Goal: Transaction & Acquisition: Purchase product/service

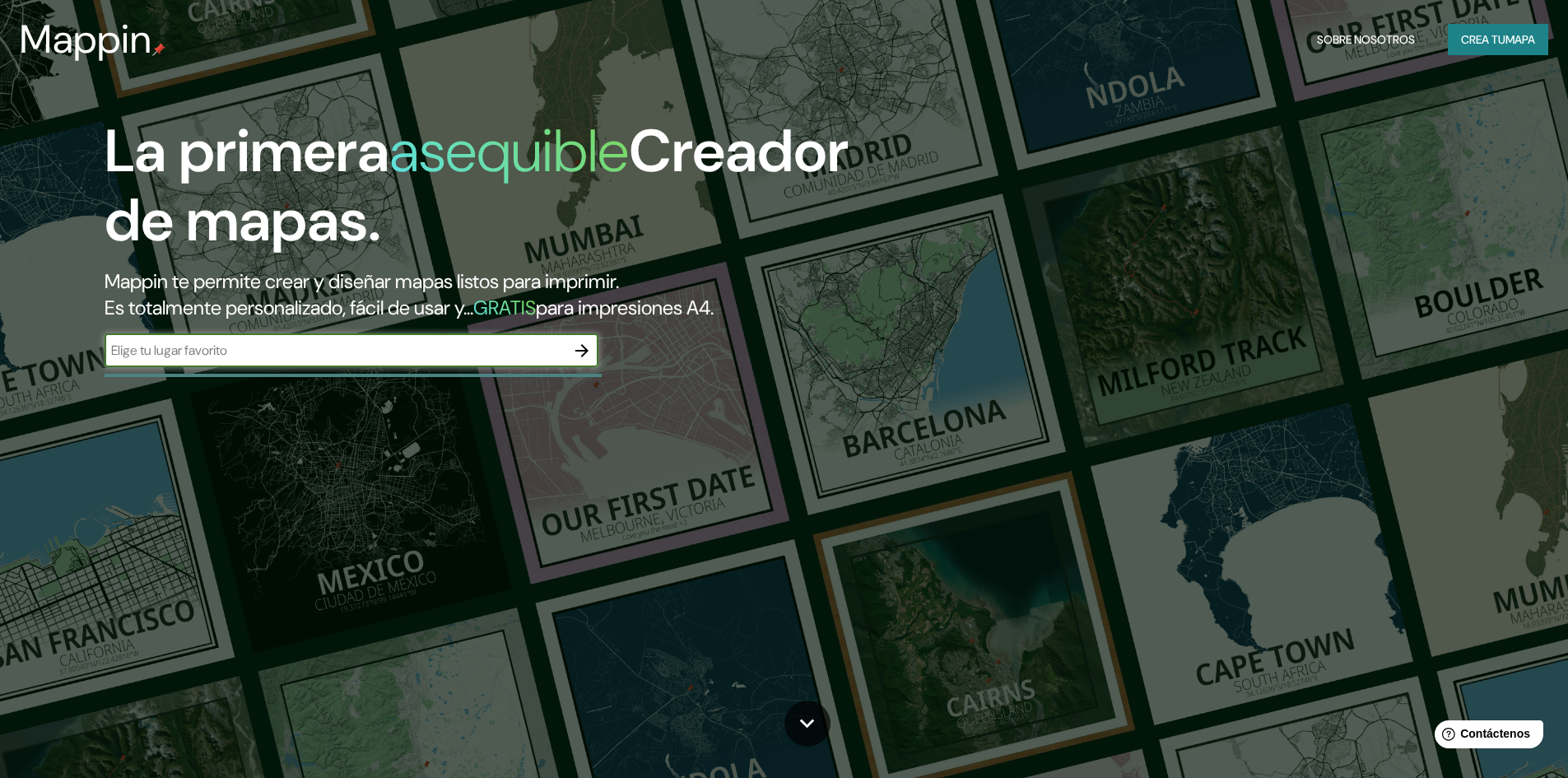
click at [288, 344] on input "text" at bounding box center [335, 350] width 461 height 19
type input "ciudad de mexico"
click at [592, 346] on button "button" at bounding box center [582, 350] width 33 height 33
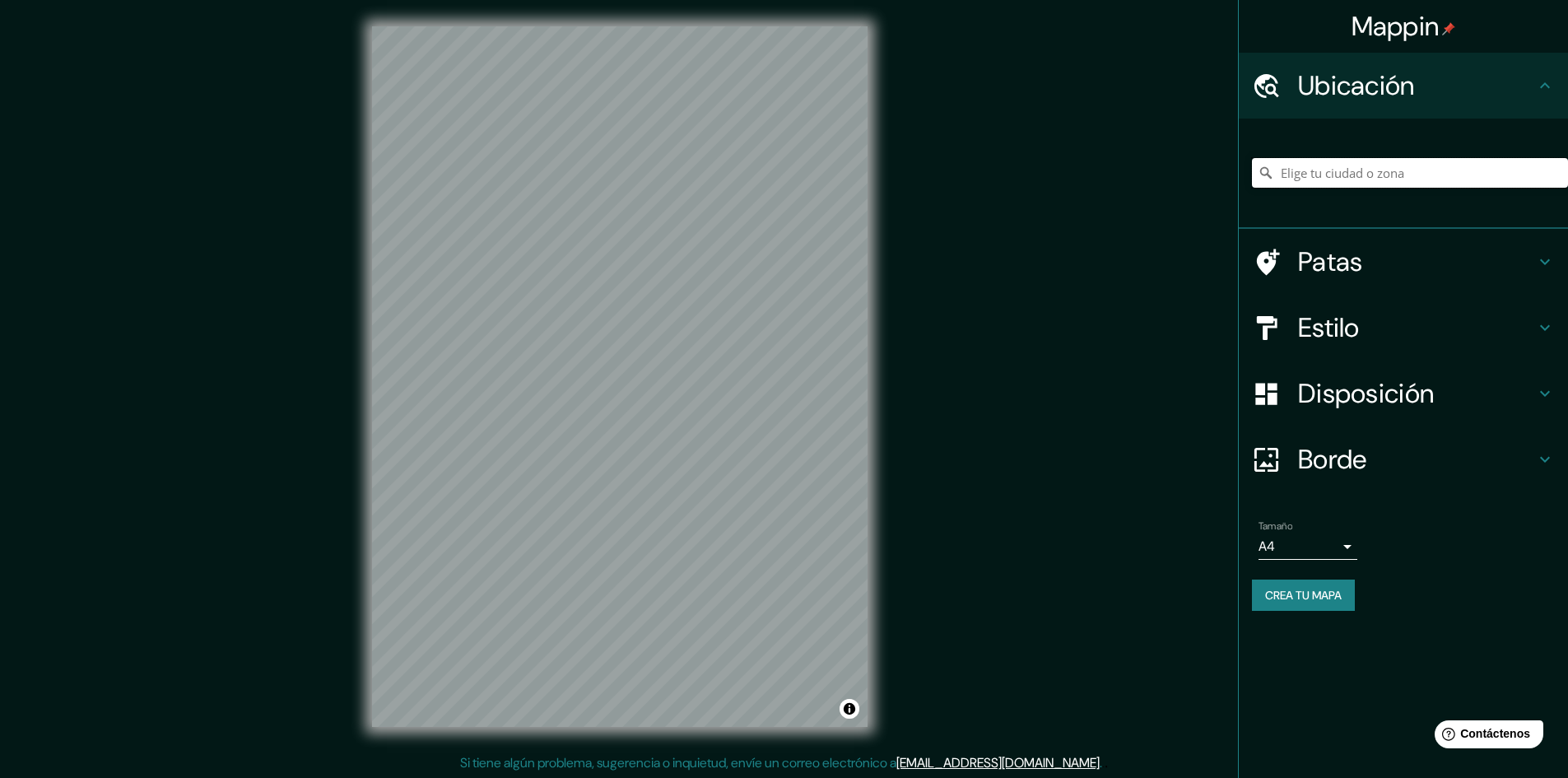
click at [1391, 173] on input "Elige tu ciudad o zona" at bounding box center [1409, 172] width 316 height 30
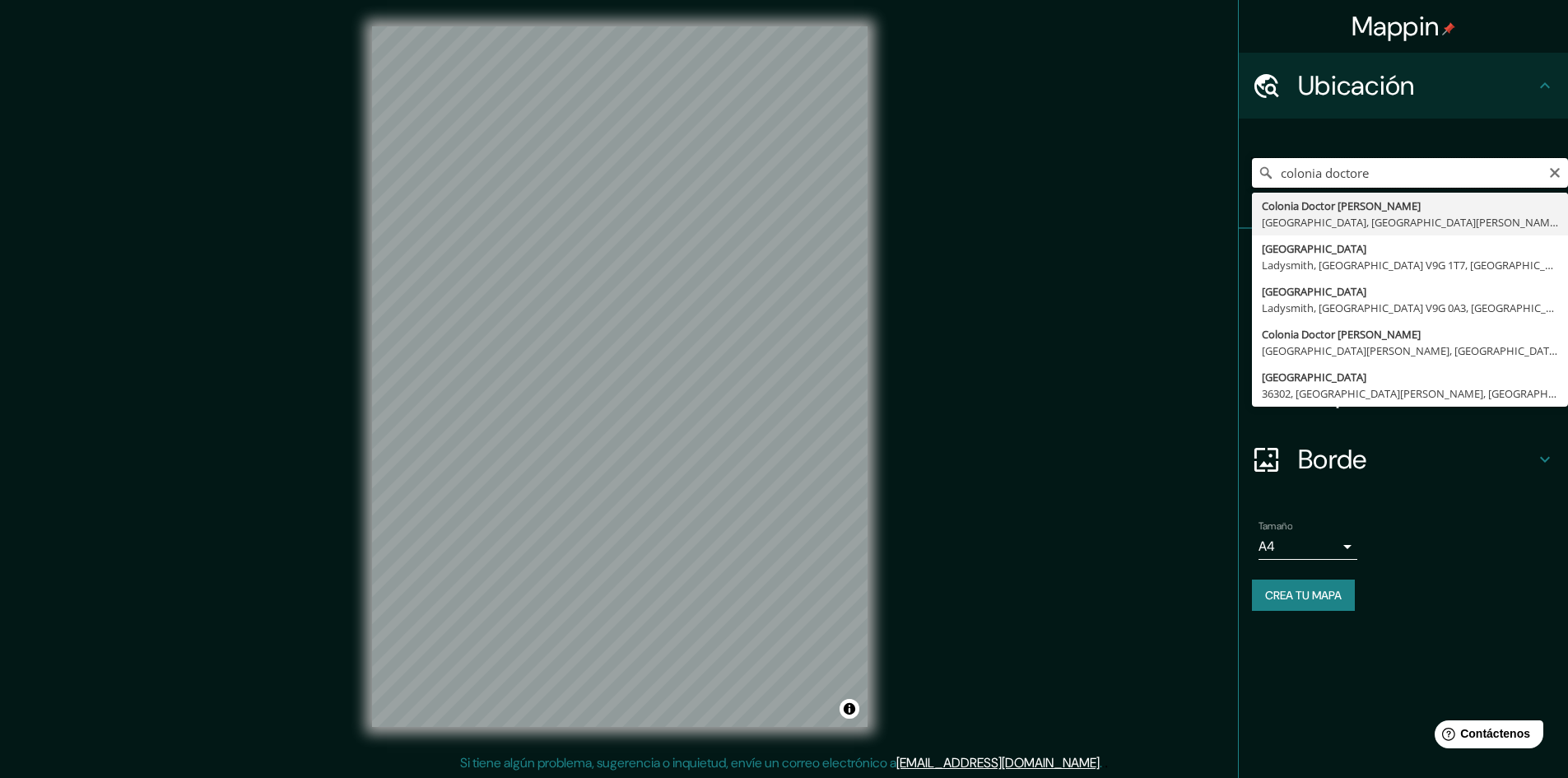
type input "colonia doctores"
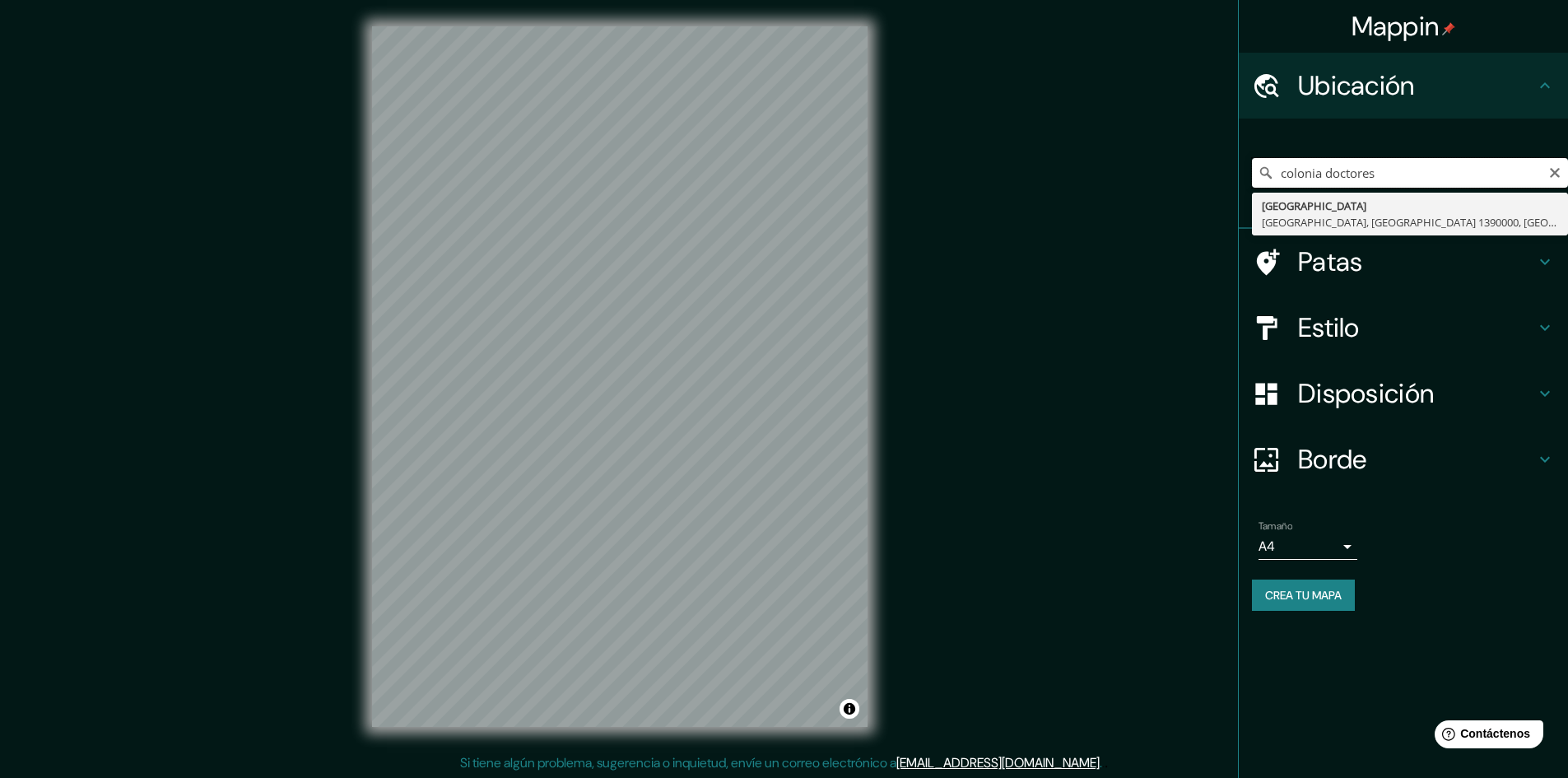
drag, startPoint x: 1416, startPoint y: 165, endPoint x: 1251, endPoint y: 160, distance: 165.1
click at [1251, 160] on div "colonia doctores Colonia Calama, Región de Antofagasta 1390000, Chile" at bounding box center [1403, 173] width 330 height 110
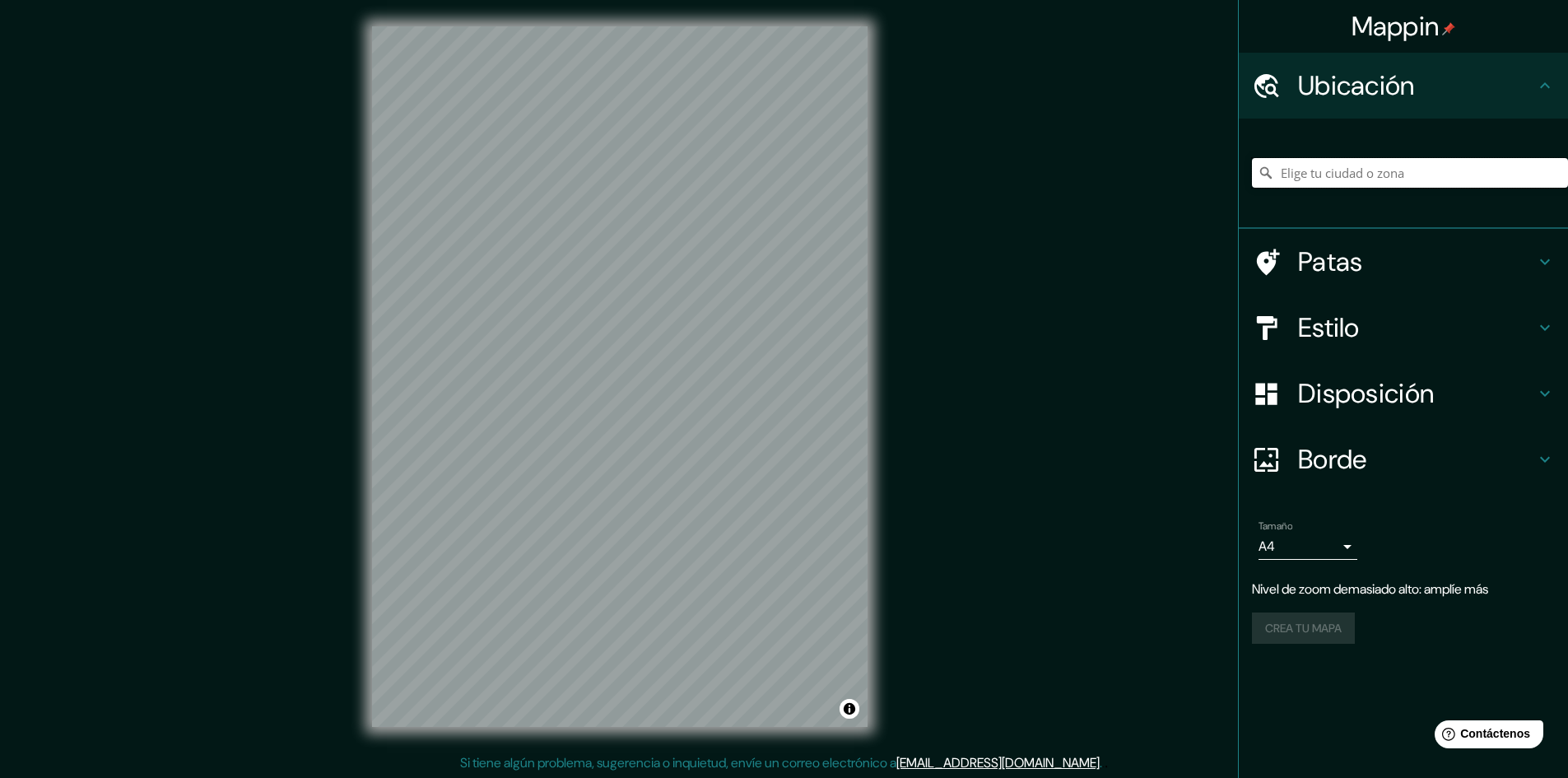
click at [1324, 165] on input "Elige tu ciudad o zona" at bounding box center [1409, 172] width 316 height 30
click at [1356, 261] on font "Patas" at bounding box center [1331, 261] width 65 height 35
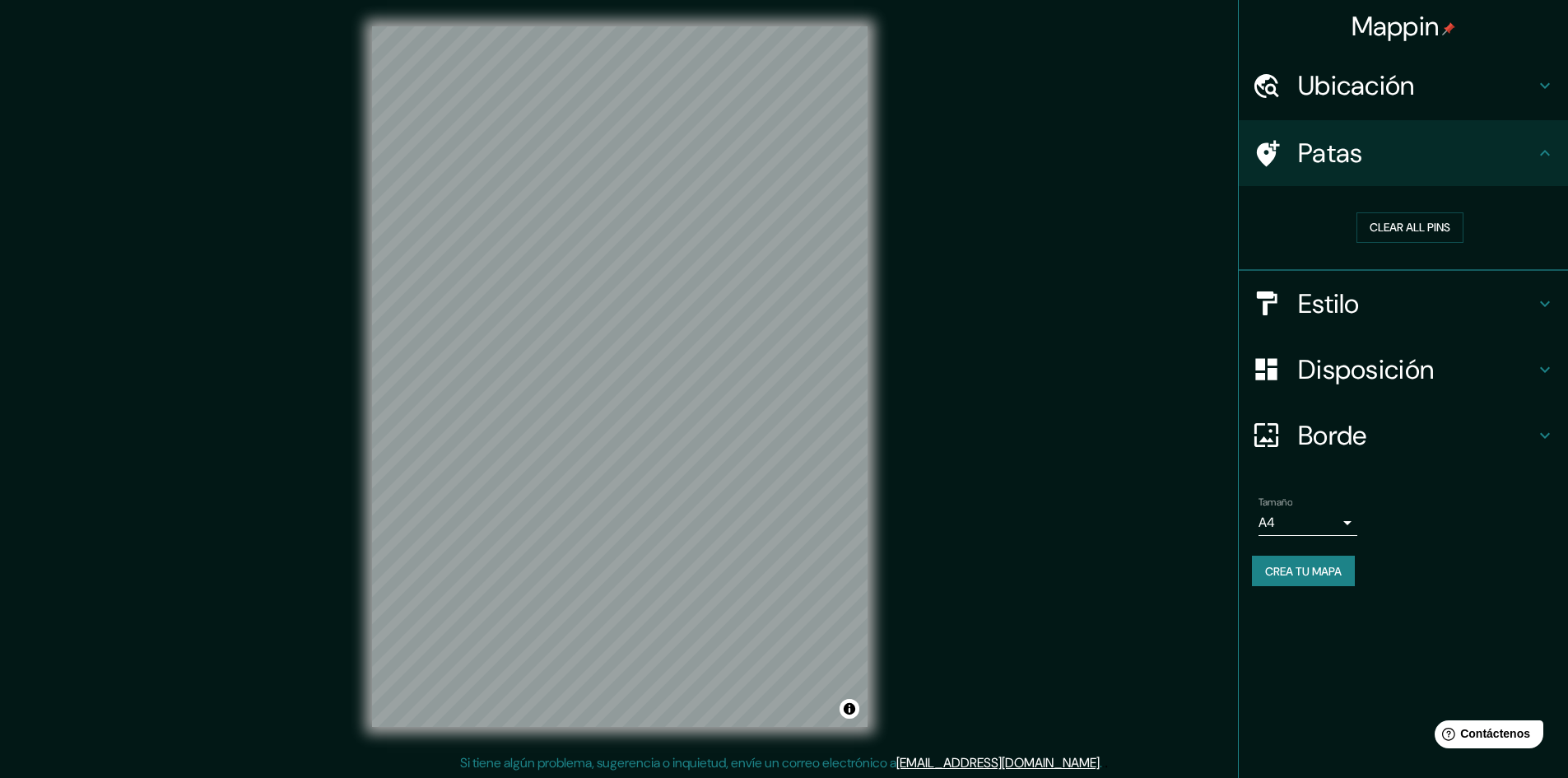
click at [1386, 298] on h4 "Estilo" at bounding box center [1417, 304] width 237 height 33
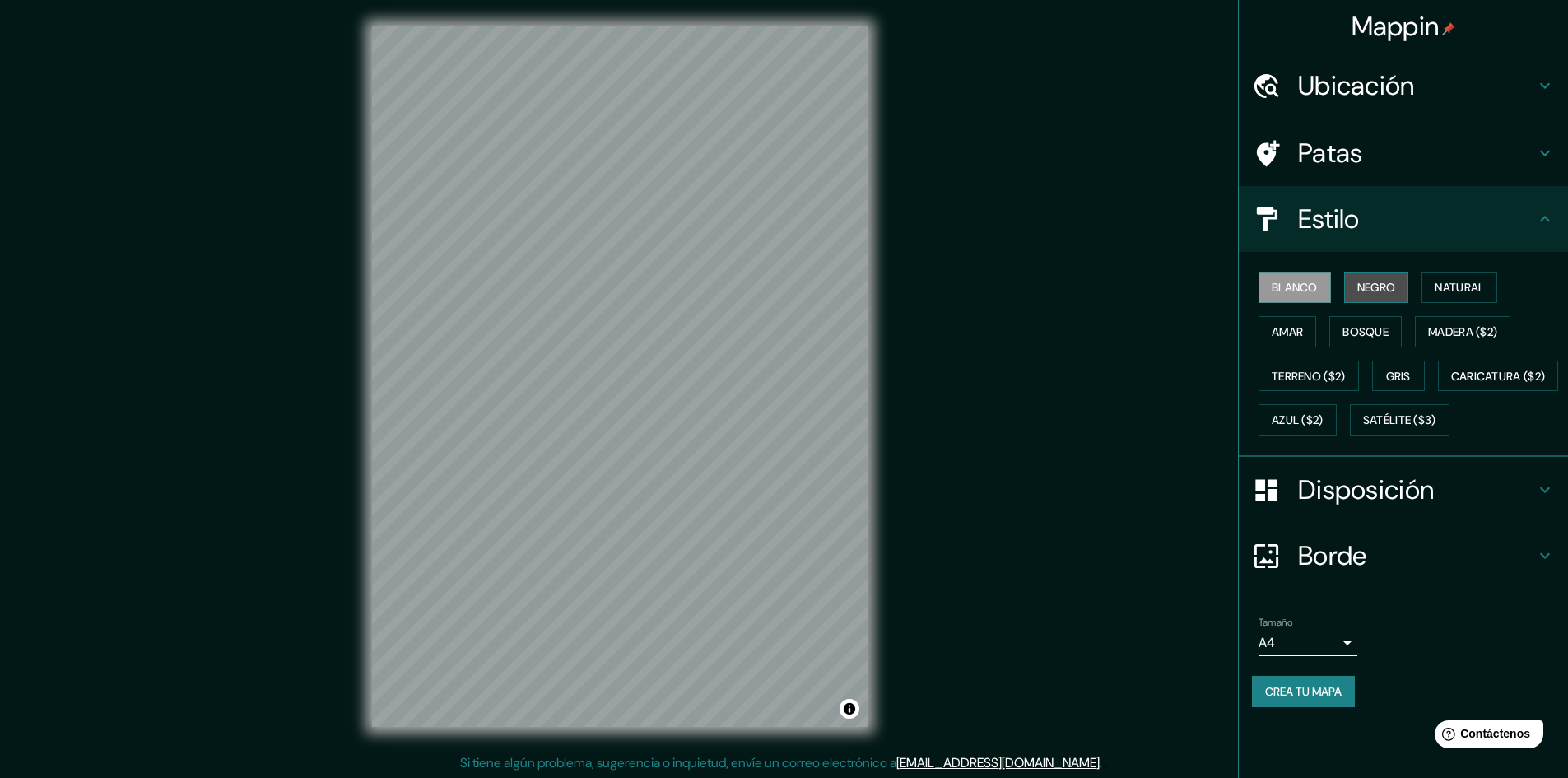
click at [1363, 286] on font "Negro" at bounding box center [1376, 287] width 39 height 15
click at [1441, 290] on font "Natural" at bounding box center [1459, 287] width 49 height 15
click at [1276, 334] on font "Amar" at bounding box center [1287, 331] width 31 height 15
click at [1342, 327] on button "Bosque" at bounding box center [1366, 331] width 73 height 31
click at [1439, 333] on font "Madera ($2)" at bounding box center [1462, 331] width 69 height 15
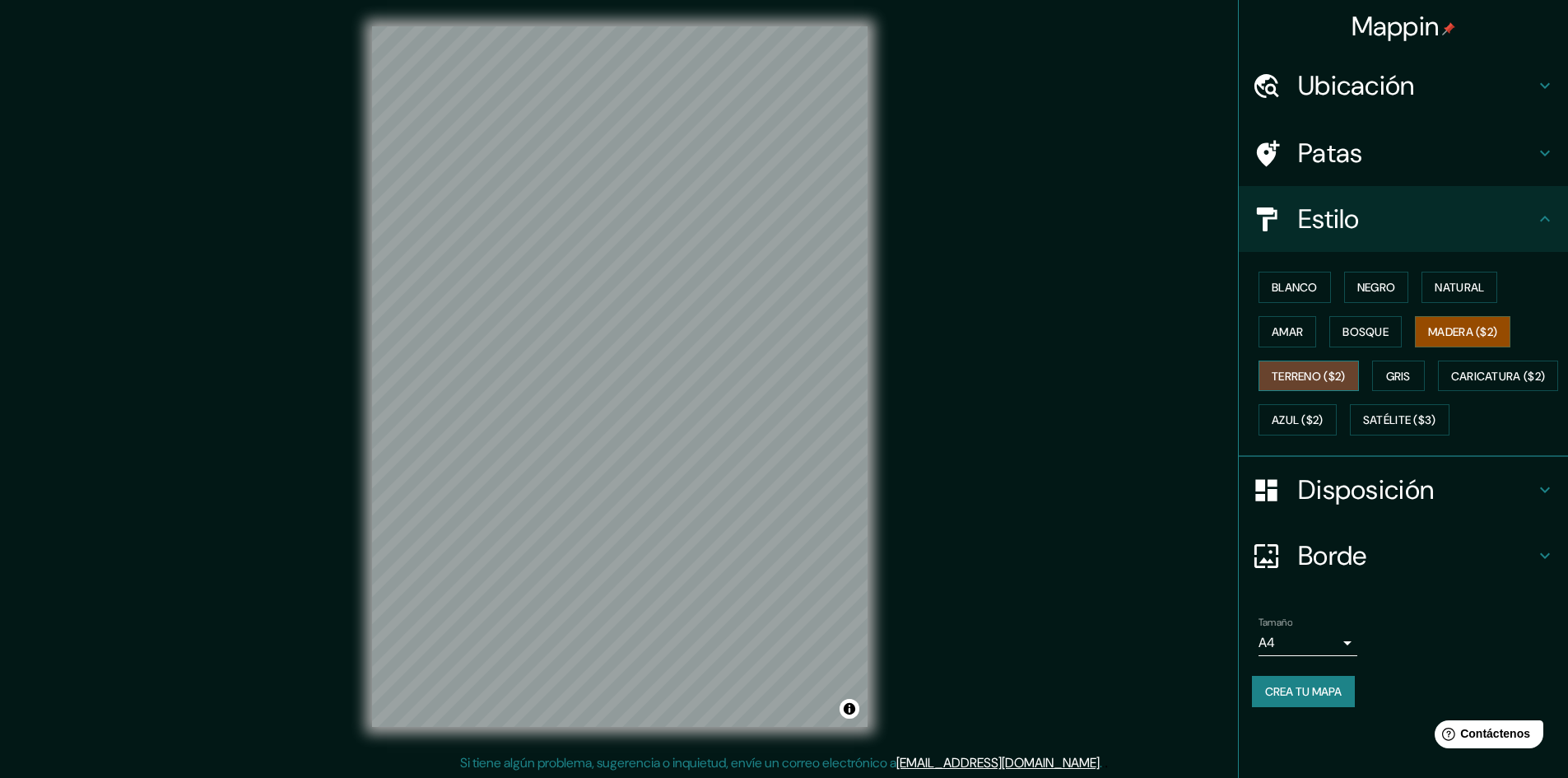
click at [1306, 380] on font "Terreno ($2)" at bounding box center [1308, 376] width 74 height 15
click at [1394, 372] on font "Gris" at bounding box center [1399, 376] width 25 height 15
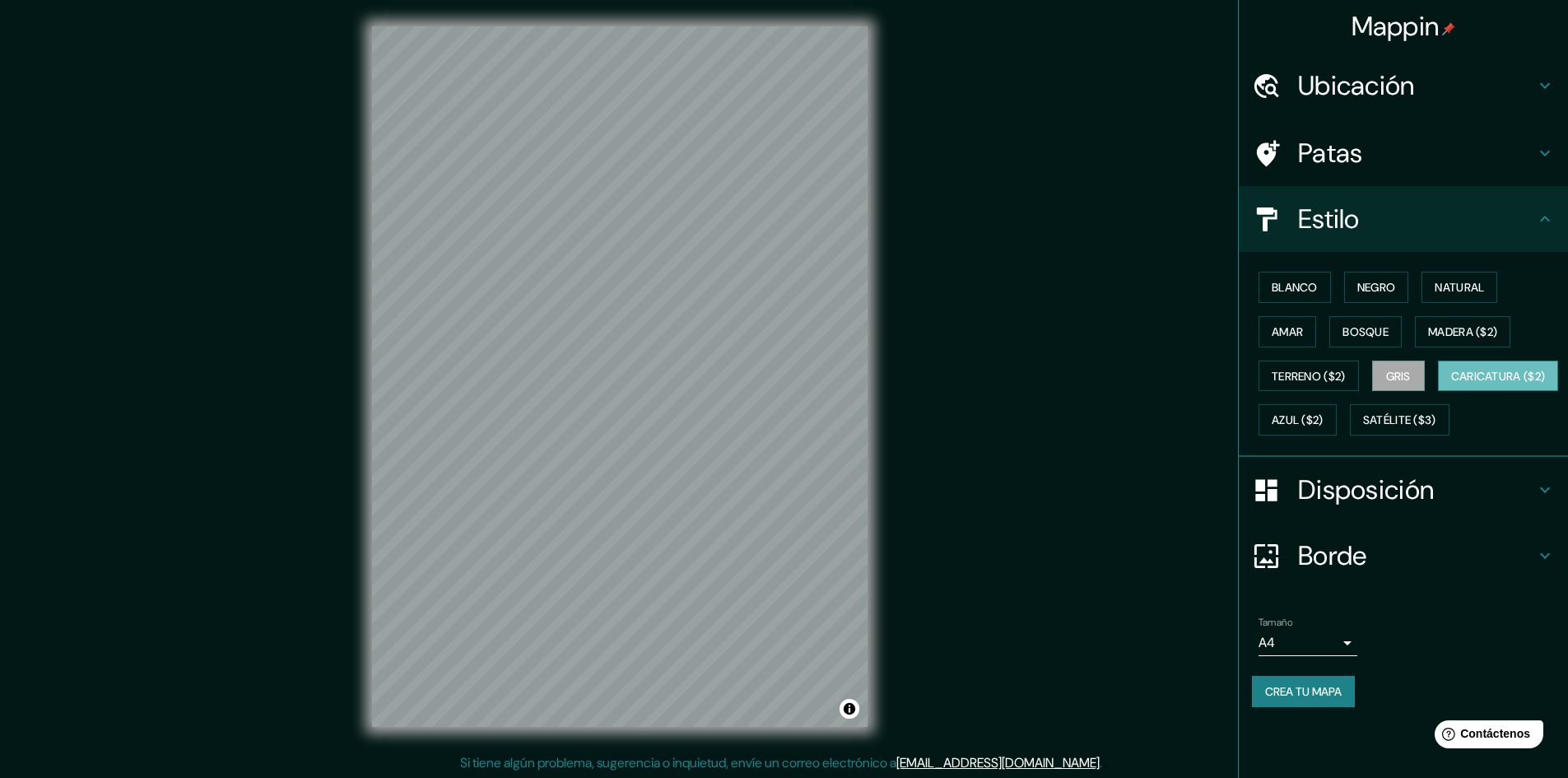
click at [1452, 383] on font "Caricatura ($2)" at bounding box center [1499, 376] width 95 height 15
click at [1324, 410] on font "Azul ($2)" at bounding box center [1298, 420] width 52 height 21
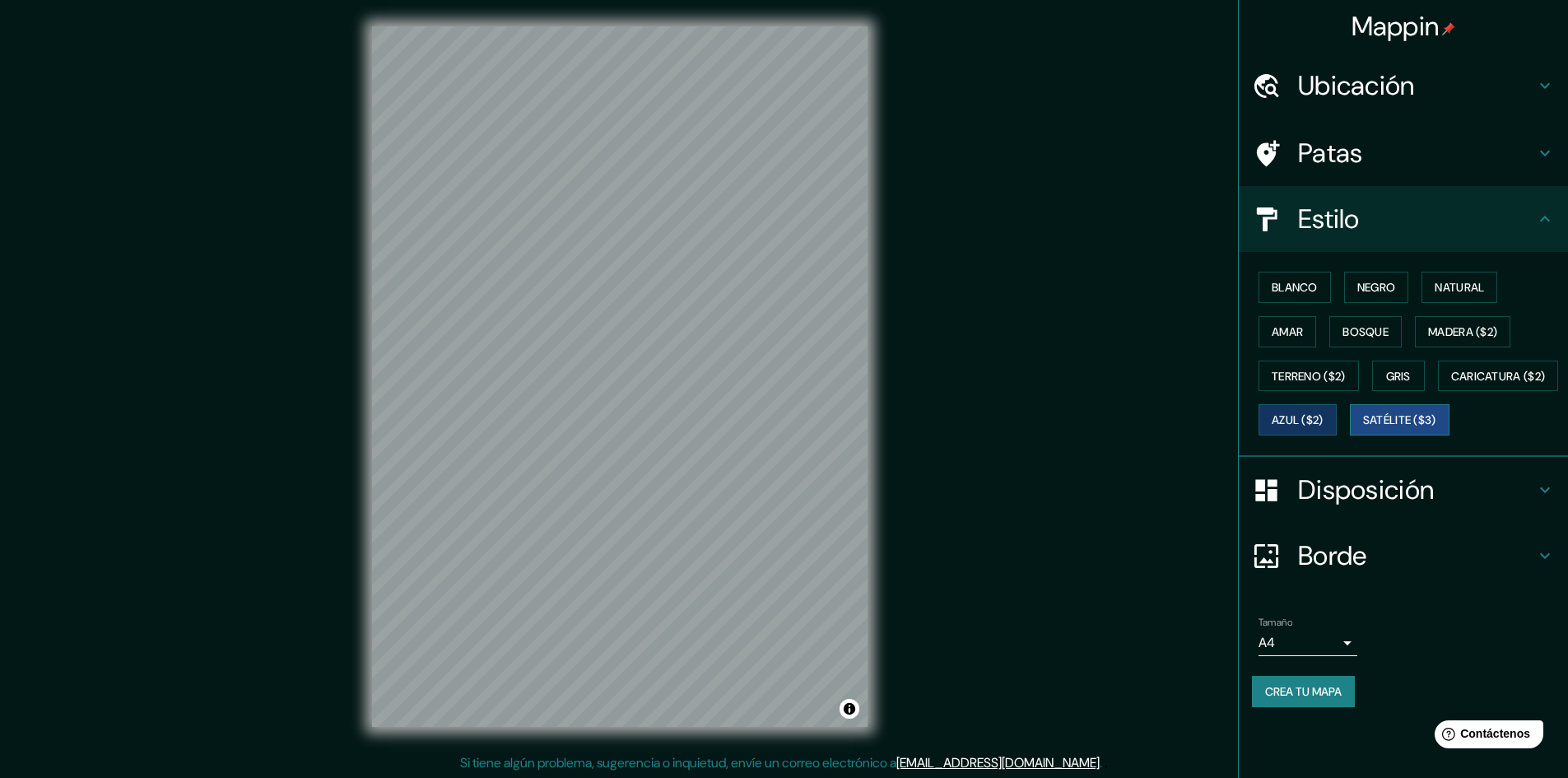
click at [1363, 428] on font "Satélite ($3)" at bounding box center [1400, 420] width 73 height 15
click at [647, 400] on div "© Mapbox © OpenStreetMap Improve this map © Maxar" at bounding box center [620, 376] width 548 height 753
click at [1355, 74] on font "Ubicación" at bounding box center [1357, 85] width 117 height 35
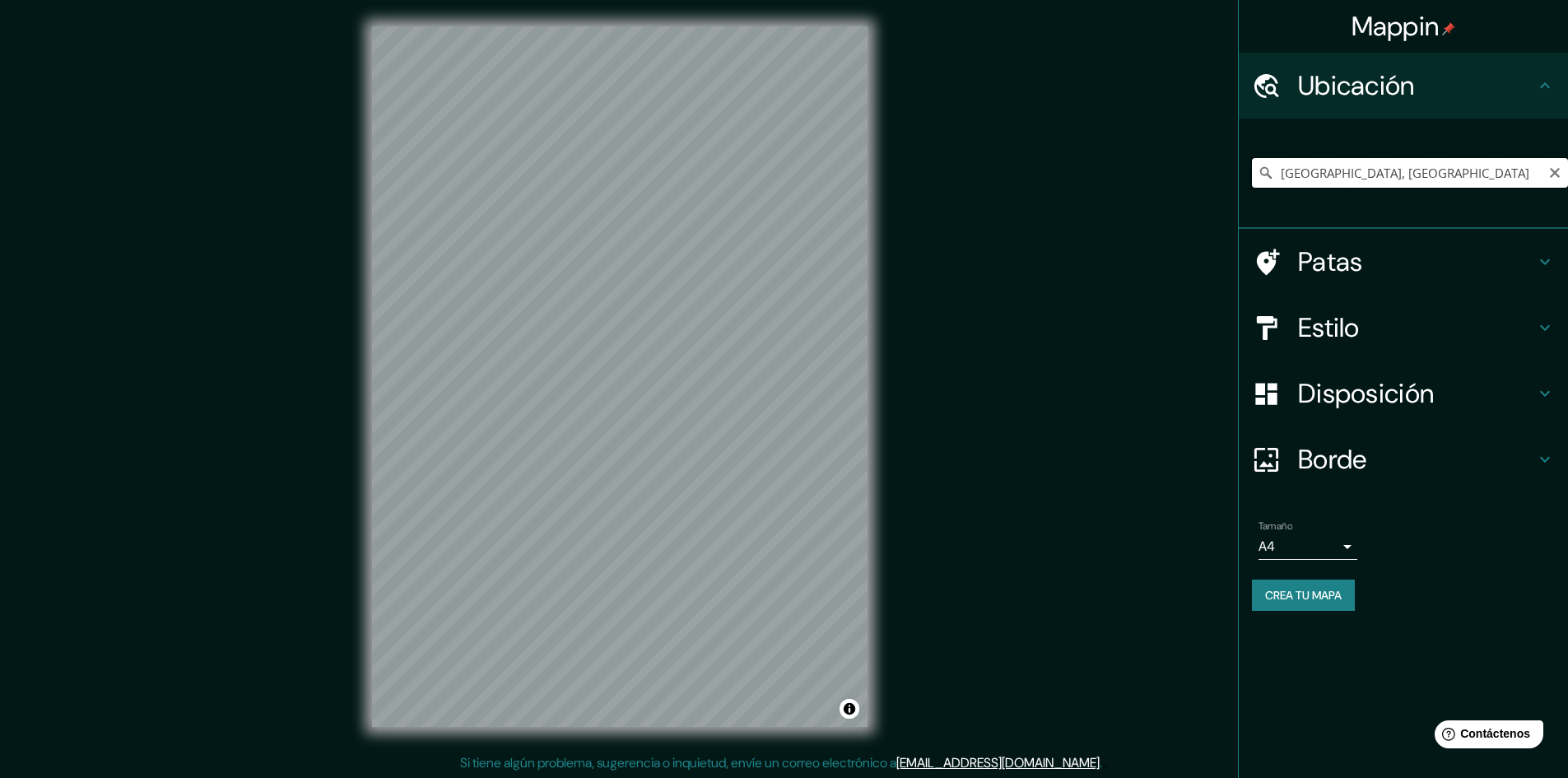
click at [1323, 180] on input "Ciudad de México, México" at bounding box center [1409, 172] width 316 height 30
click at [1463, 175] on input "Ciudad de México, México" at bounding box center [1409, 172] width 316 height 30
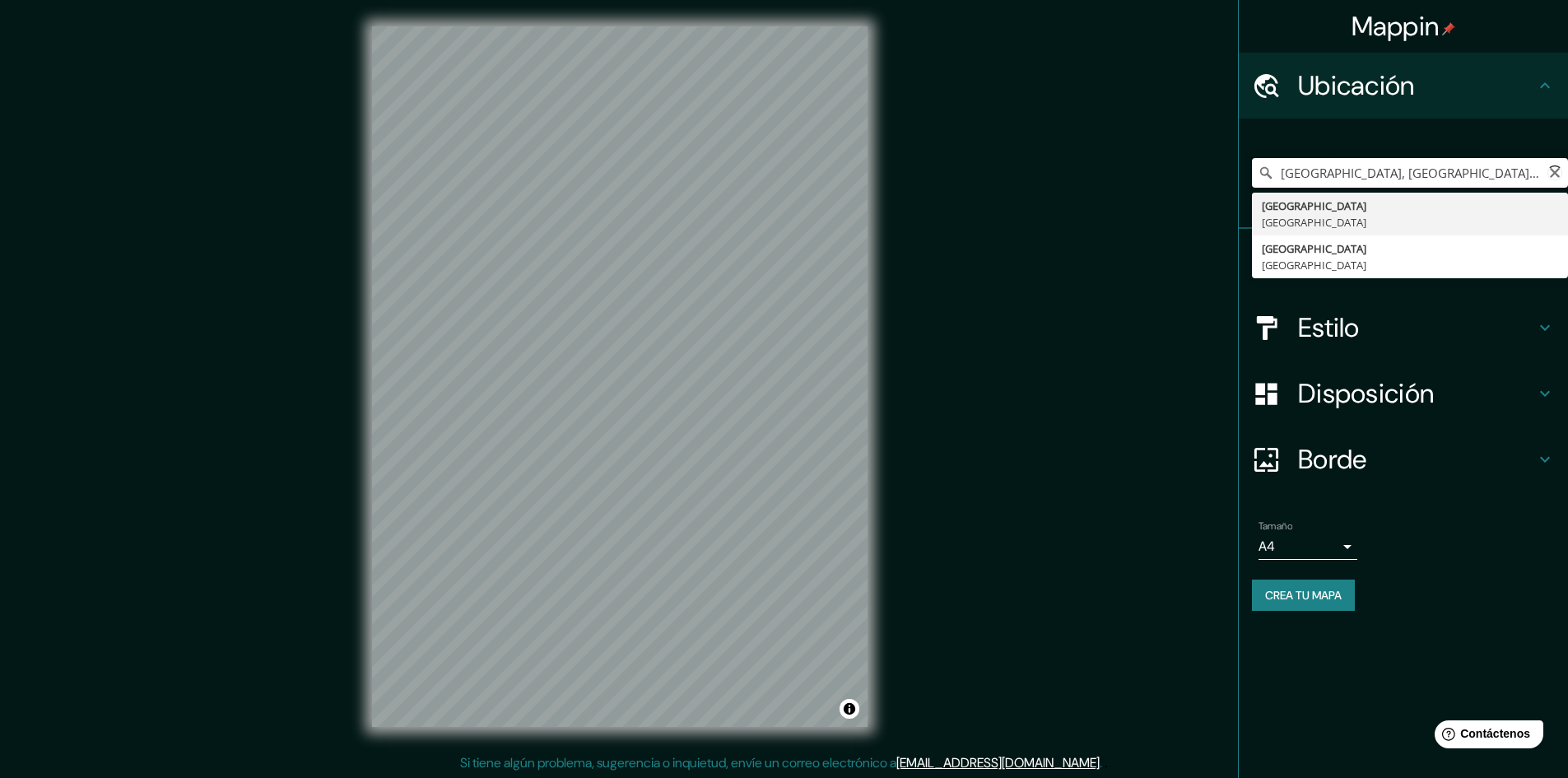
type input "Ciudad de México, México"
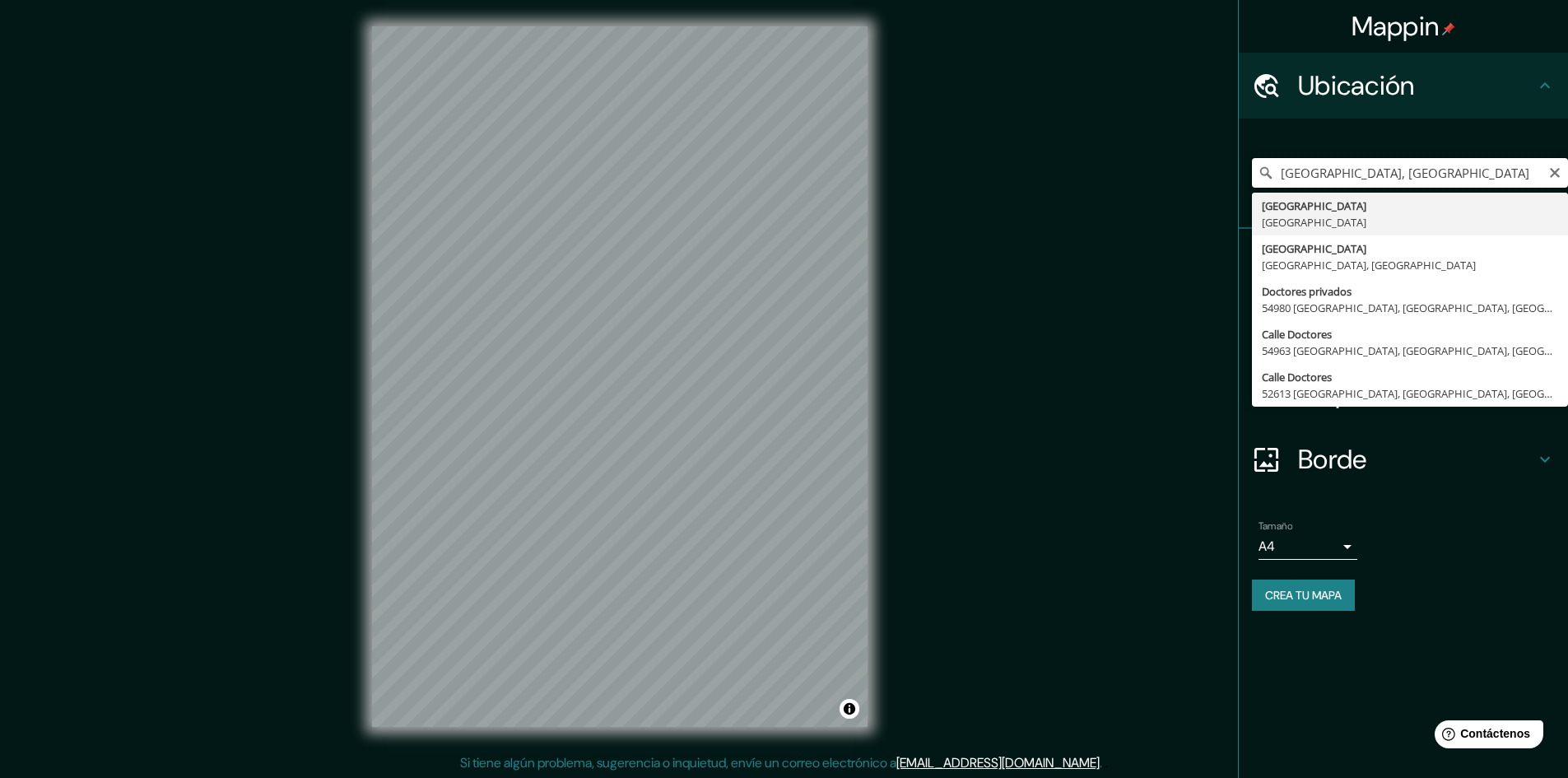
click at [1435, 177] on input "Ciudad de México, México" at bounding box center [1409, 172] width 316 height 30
drag, startPoint x: 1436, startPoint y: 175, endPoint x: 1276, endPoint y: 189, distance: 160.6
click at [1276, 189] on div "Ciudad de México, México Ciudad de México México Calle Colonia 13640 Ciudad de …" at bounding box center [1409, 173] width 316 height 82
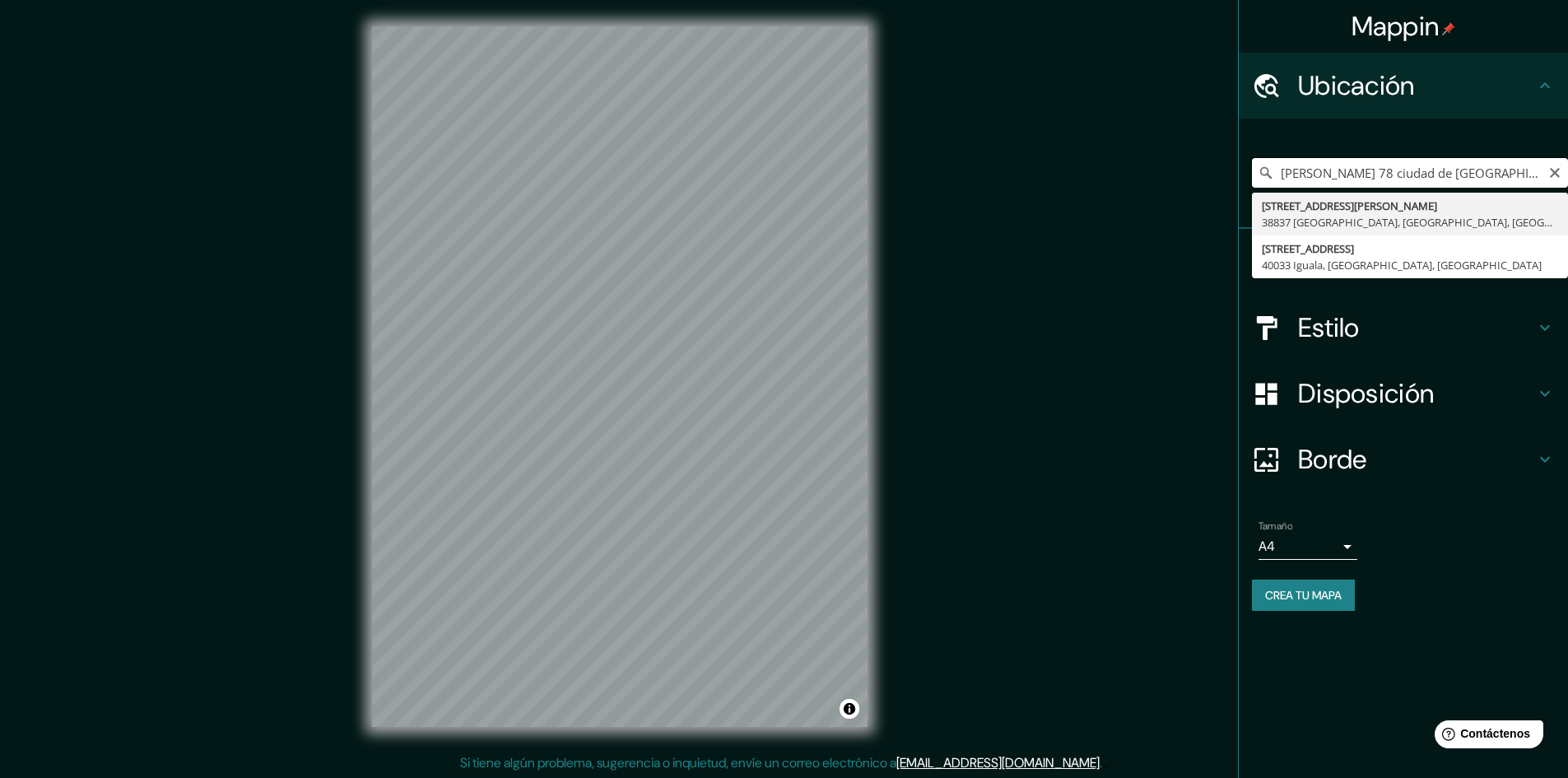
click at [1294, 175] on input "dr erazo 78 ciudad de mexico" at bounding box center [1409, 172] width 316 height 30
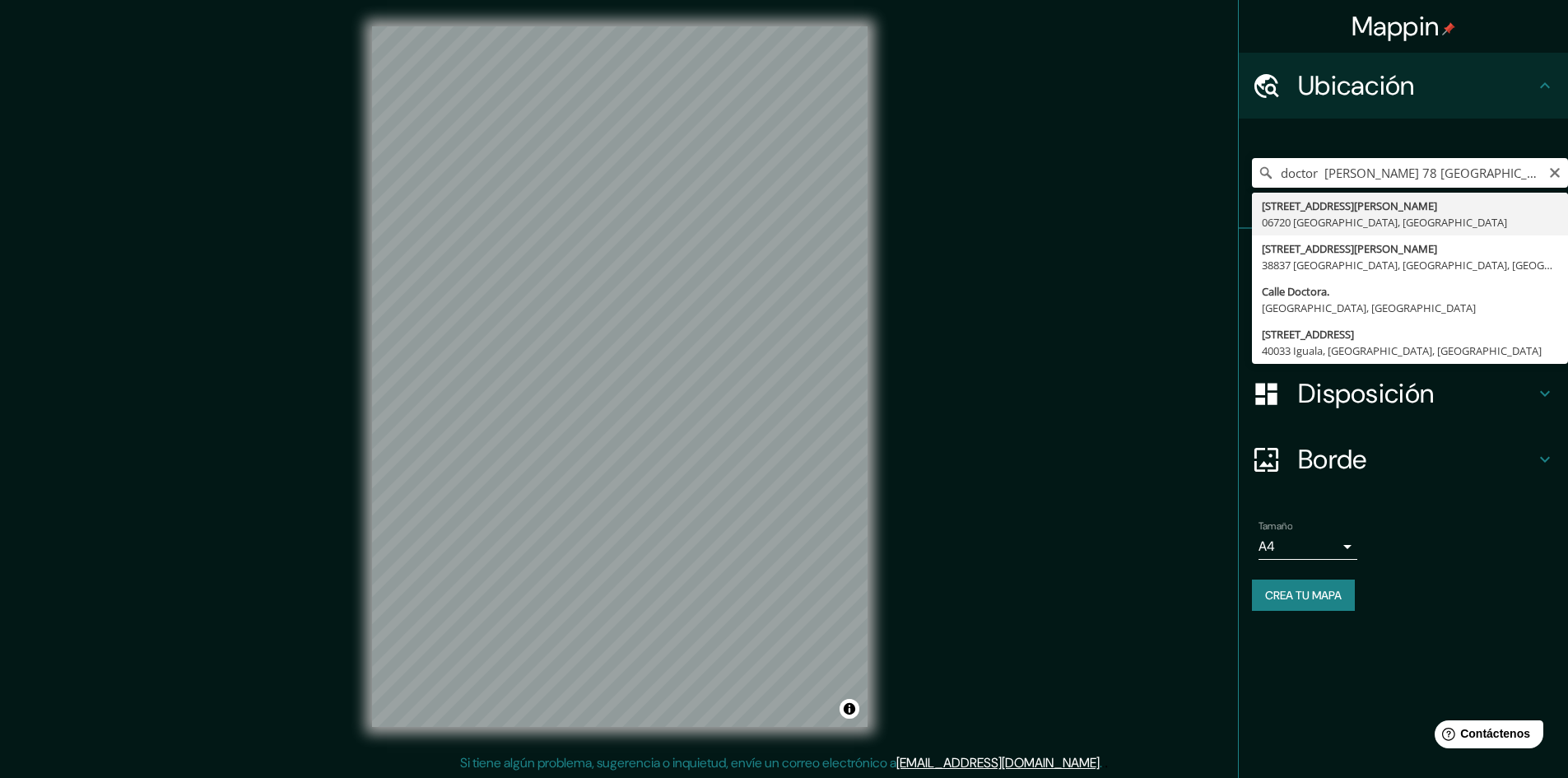
type input "[STREET_ADDRESS][PERSON_NAME]"
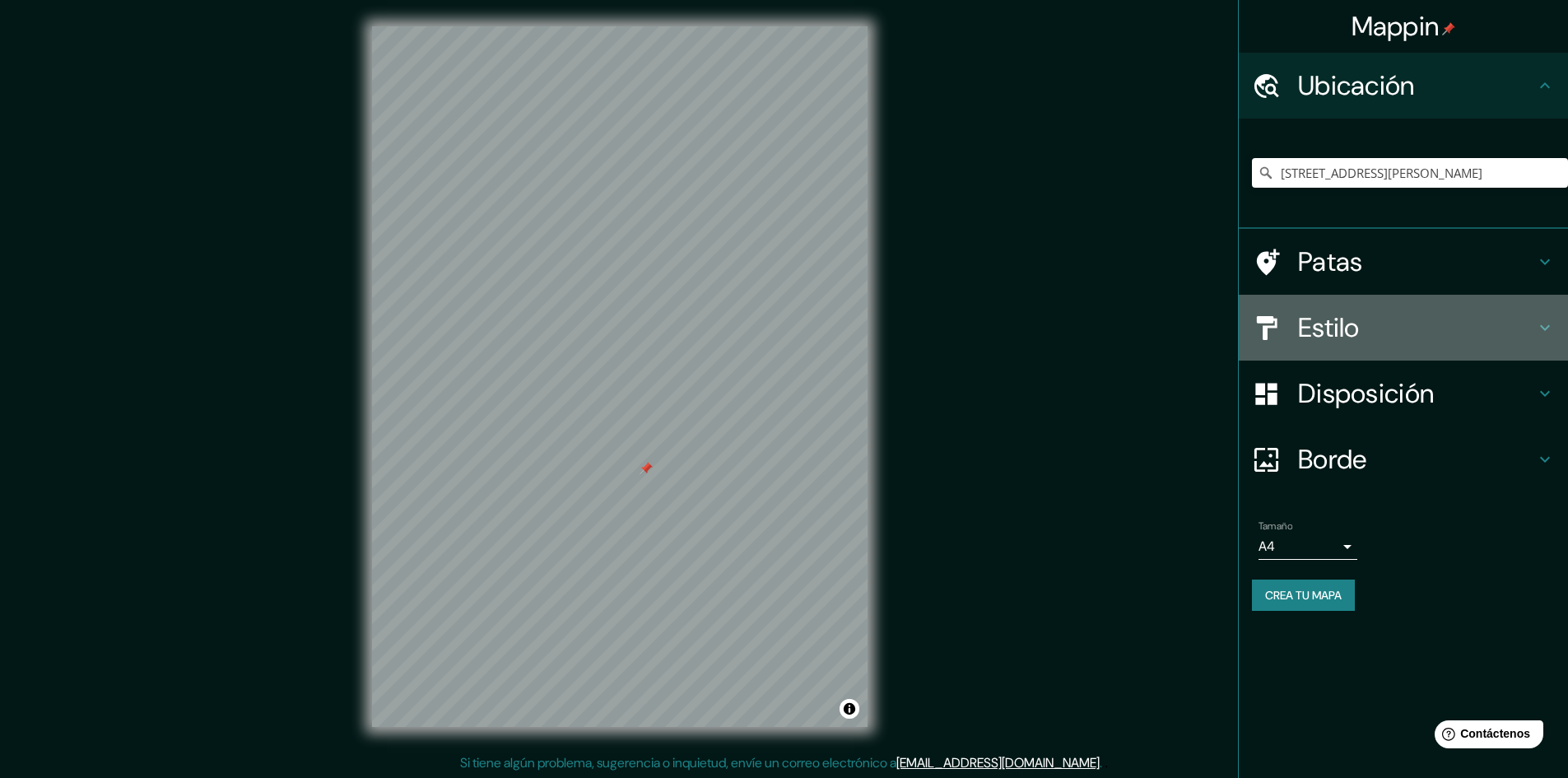
click at [1311, 317] on font "Estilo" at bounding box center [1329, 328] width 62 height 35
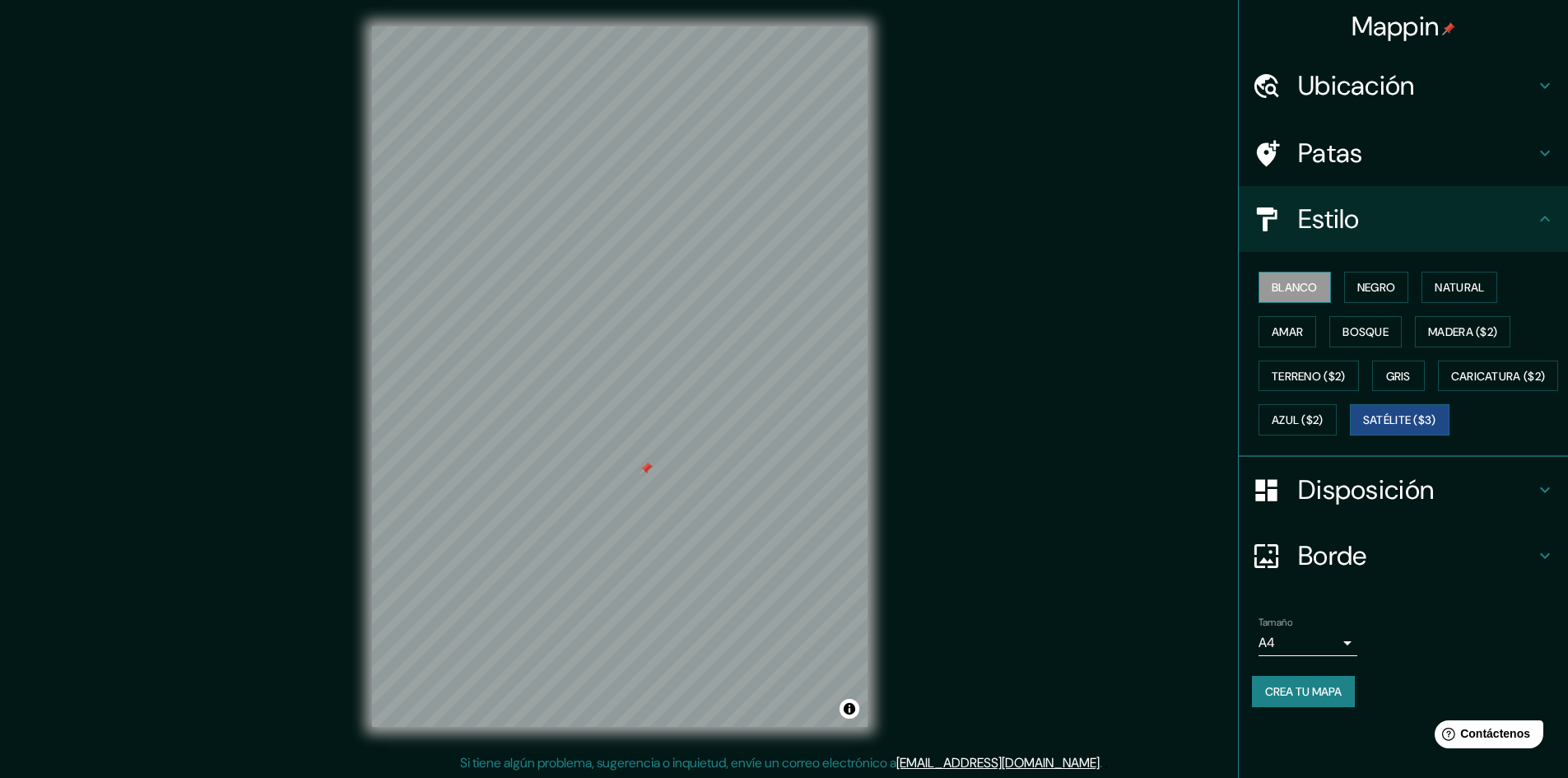
click at [1306, 286] on font "Blanco" at bounding box center [1294, 287] width 46 height 15
click at [1370, 288] on font "Negro" at bounding box center [1376, 287] width 39 height 15
click at [1444, 288] on font "Natural" at bounding box center [1459, 287] width 49 height 15
click at [1385, 371] on button "Gris" at bounding box center [1398, 376] width 53 height 31
click at [1331, 386] on font "Terreno ($2)" at bounding box center [1308, 376] width 74 height 21
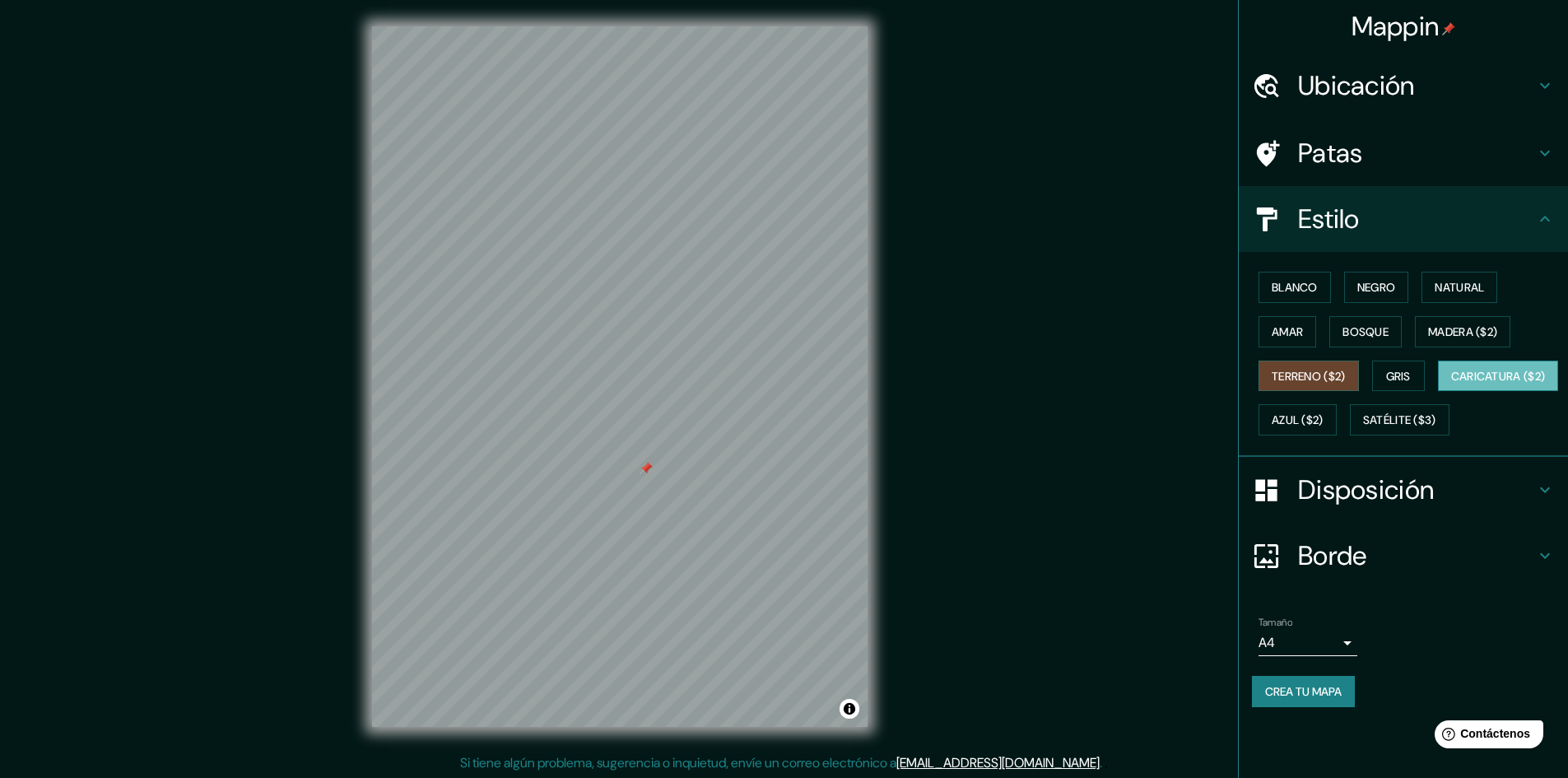
click at [1452, 383] on font "Caricatura ($2)" at bounding box center [1499, 376] width 95 height 15
click at [1324, 423] on font "Azul ($2)" at bounding box center [1298, 420] width 52 height 15
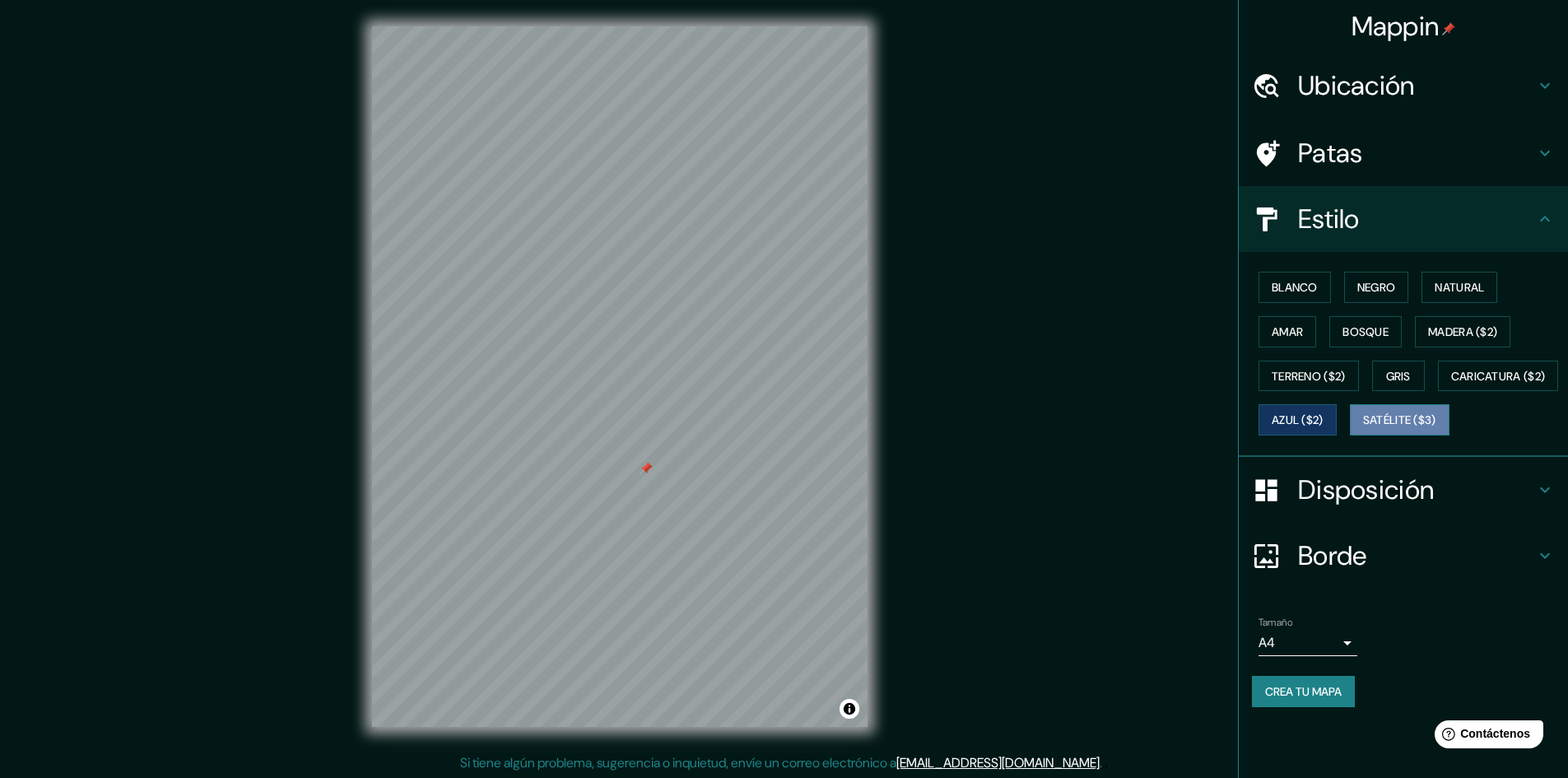
click at [1363, 428] on font "Satélite ($3)" at bounding box center [1400, 420] width 73 height 15
click at [1324, 428] on font "Azul ($2)" at bounding box center [1298, 420] width 52 height 21
click at [1383, 374] on button "Gris" at bounding box center [1398, 376] width 53 height 31
click at [1382, 286] on font "Negro" at bounding box center [1376, 287] width 39 height 15
click at [1300, 288] on font "Blanco" at bounding box center [1294, 287] width 46 height 15
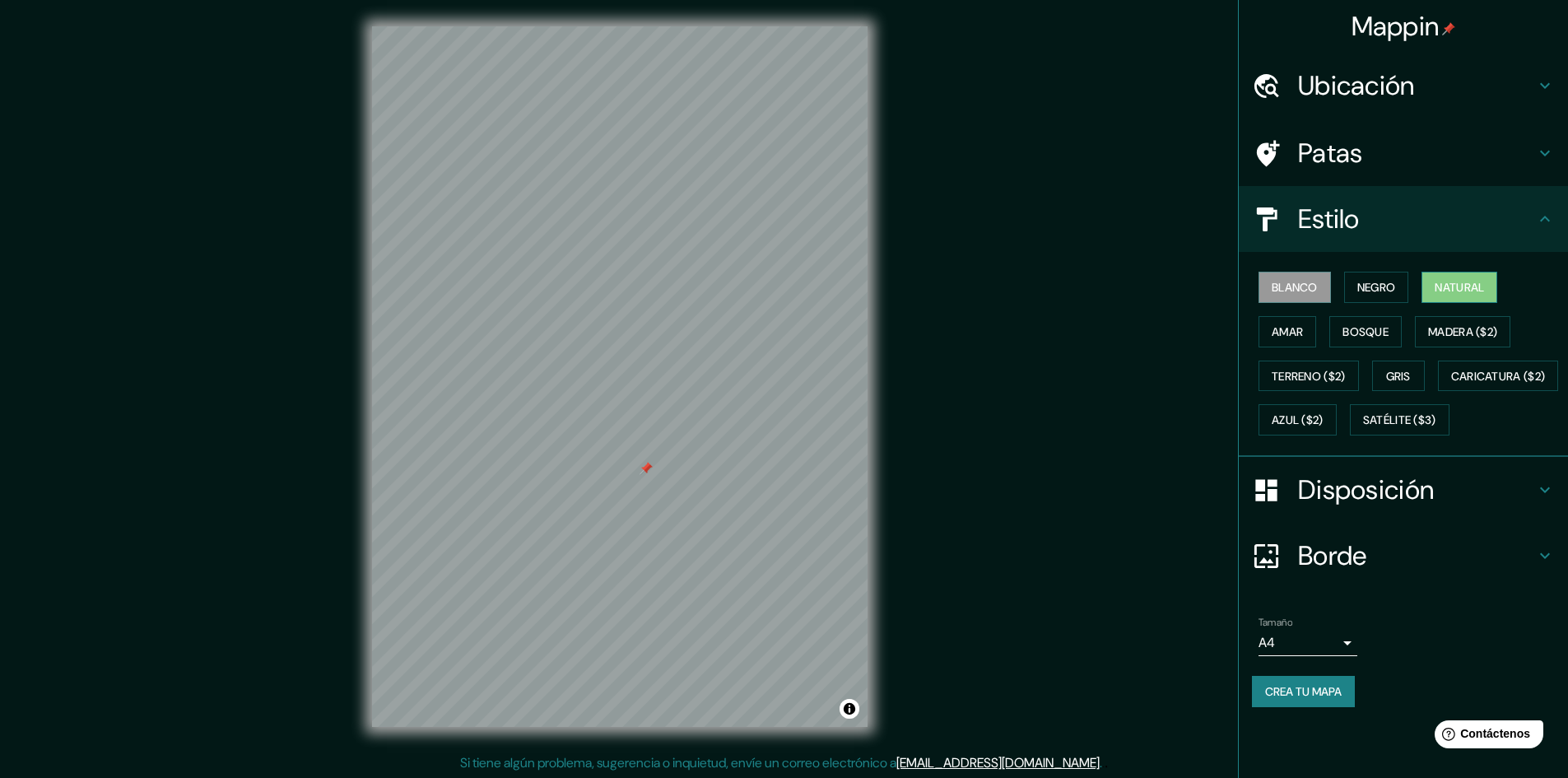
click at [1449, 278] on font "Natural" at bounding box center [1459, 287] width 49 height 21
click at [1341, 698] on font "Crea tu mapa" at bounding box center [1303, 691] width 76 height 15
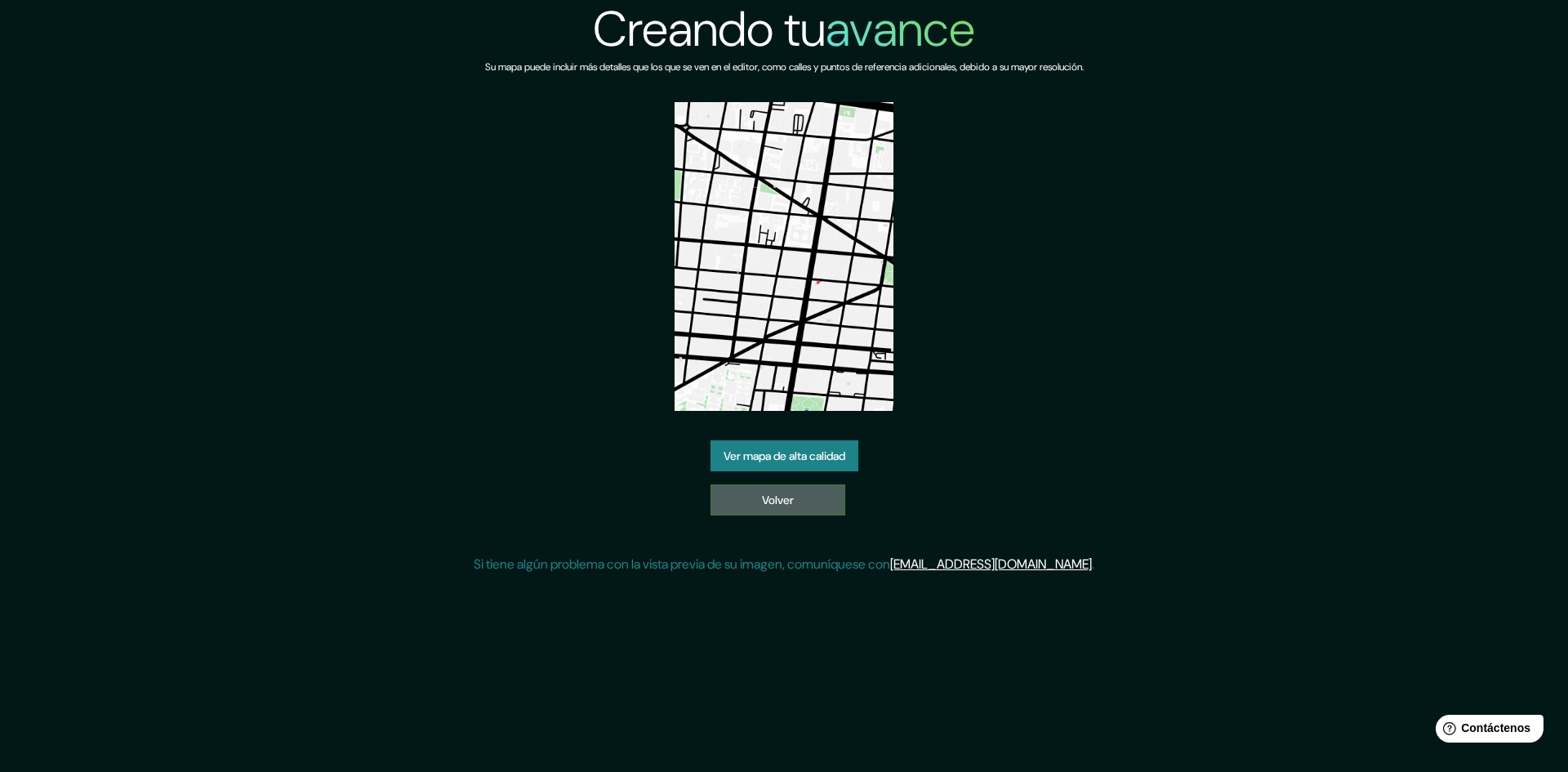
click at [801, 486] on link "Volver" at bounding box center [778, 499] width 135 height 31
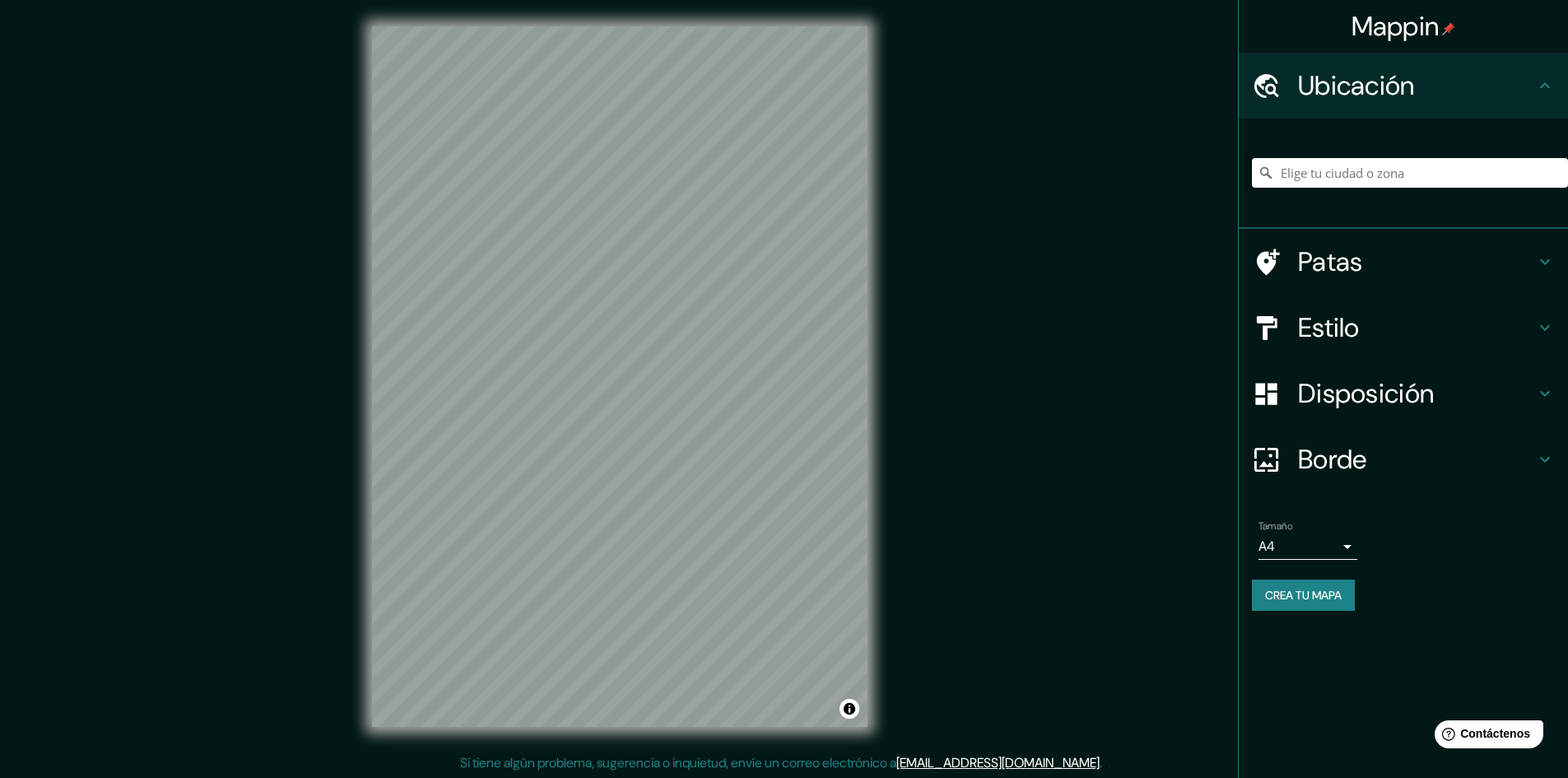
click at [1379, 385] on font "Disposición" at bounding box center [1367, 393] width 136 height 35
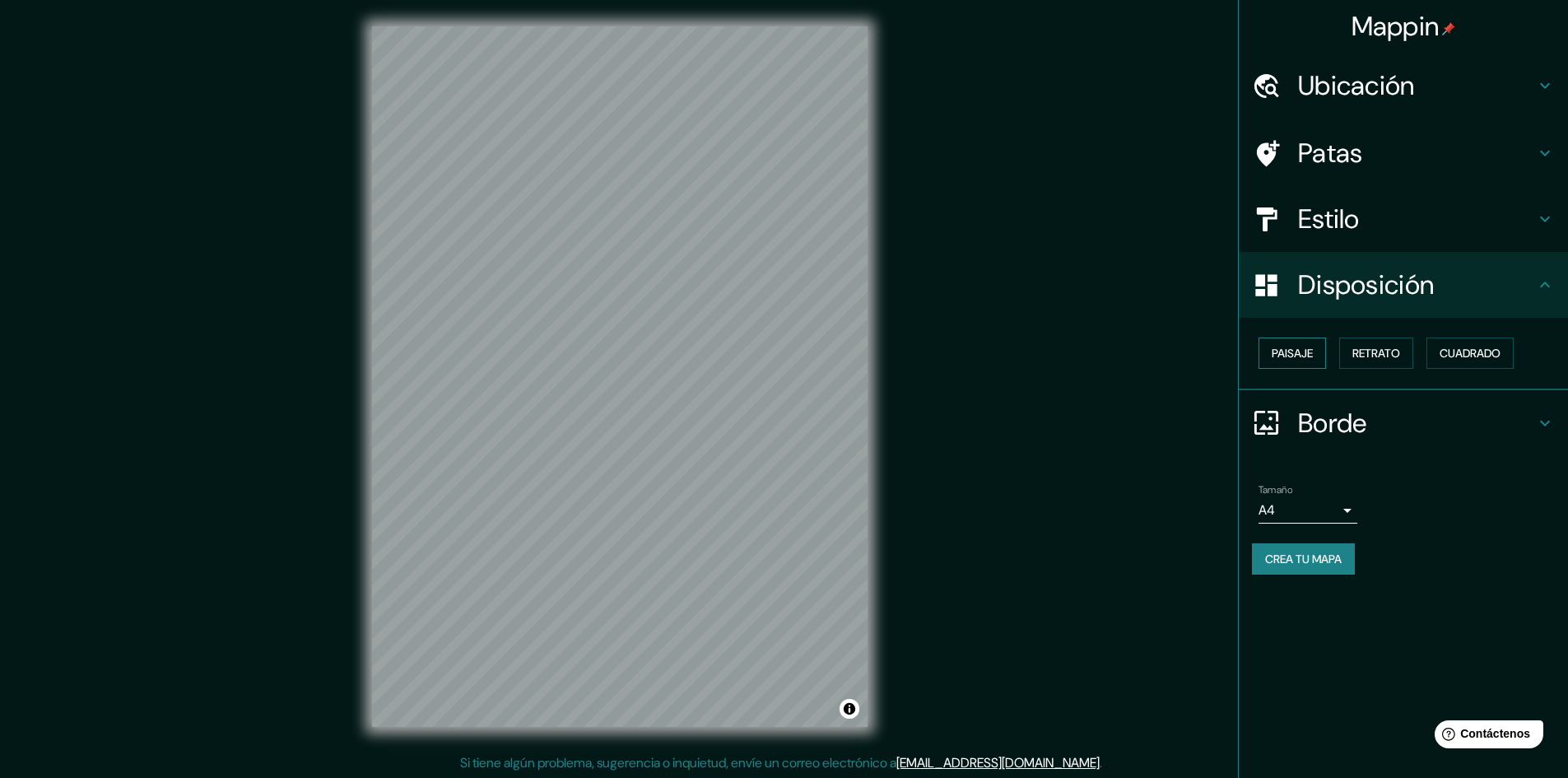
click at [1290, 347] on font "Paisaje" at bounding box center [1292, 353] width 41 height 15
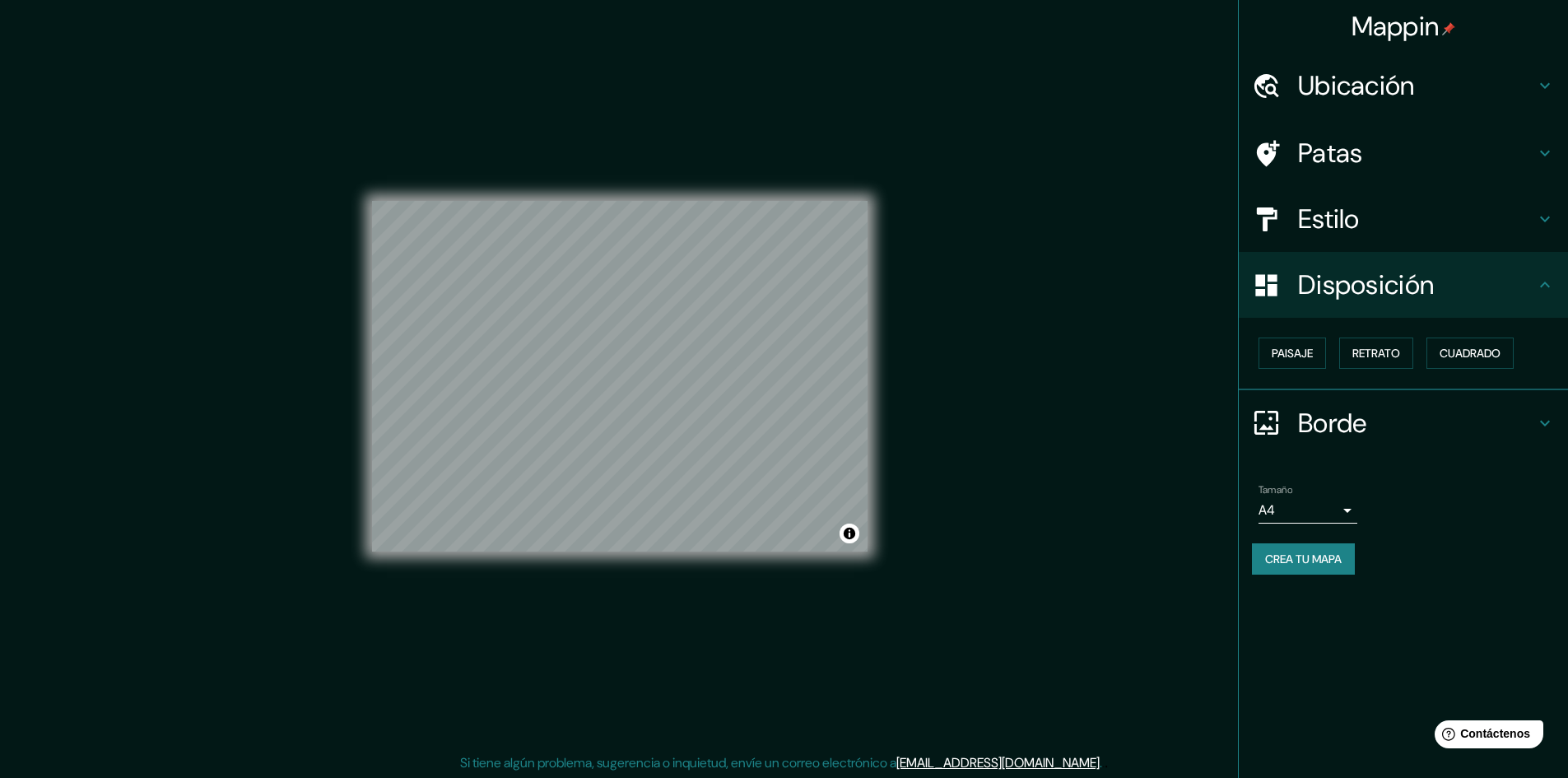
click at [1345, 95] on font "Ubicación" at bounding box center [1357, 85] width 117 height 35
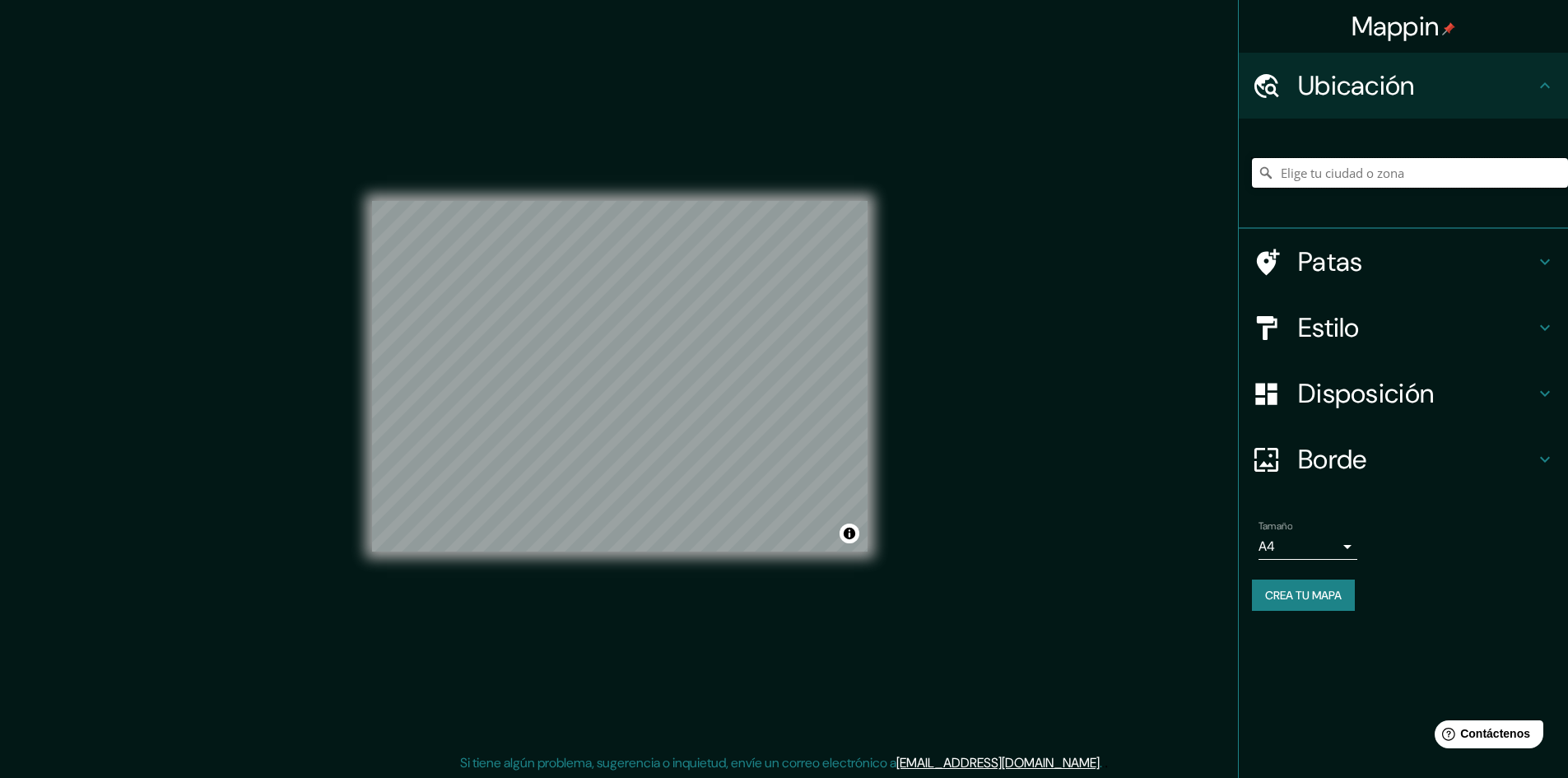
click at [1331, 170] on input "Elige tu ciudad o zona" at bounding box center [1409, 172] width 316 height 30
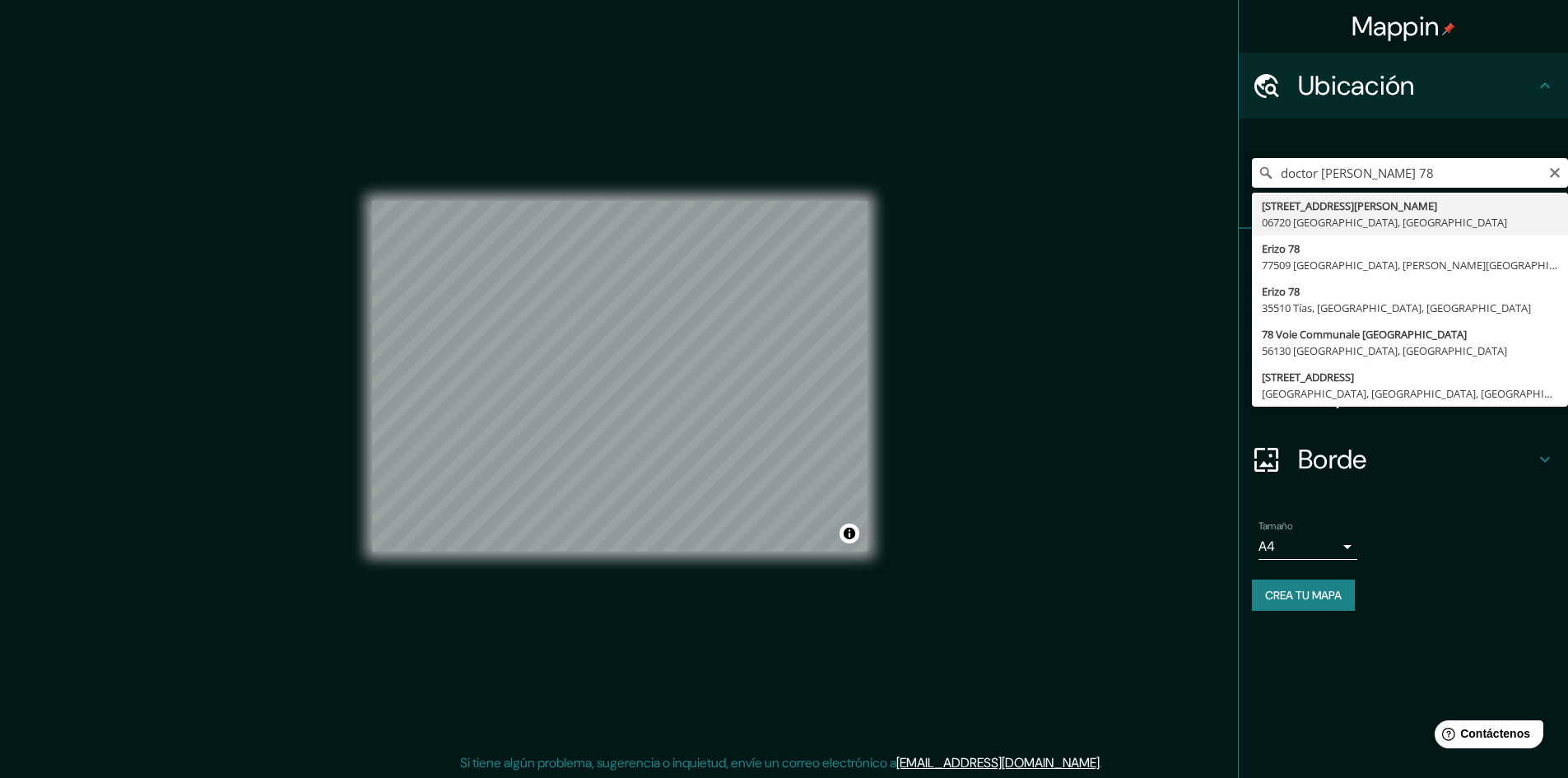
type input "[STREET_ADDRESS][PERSON_NAME]"
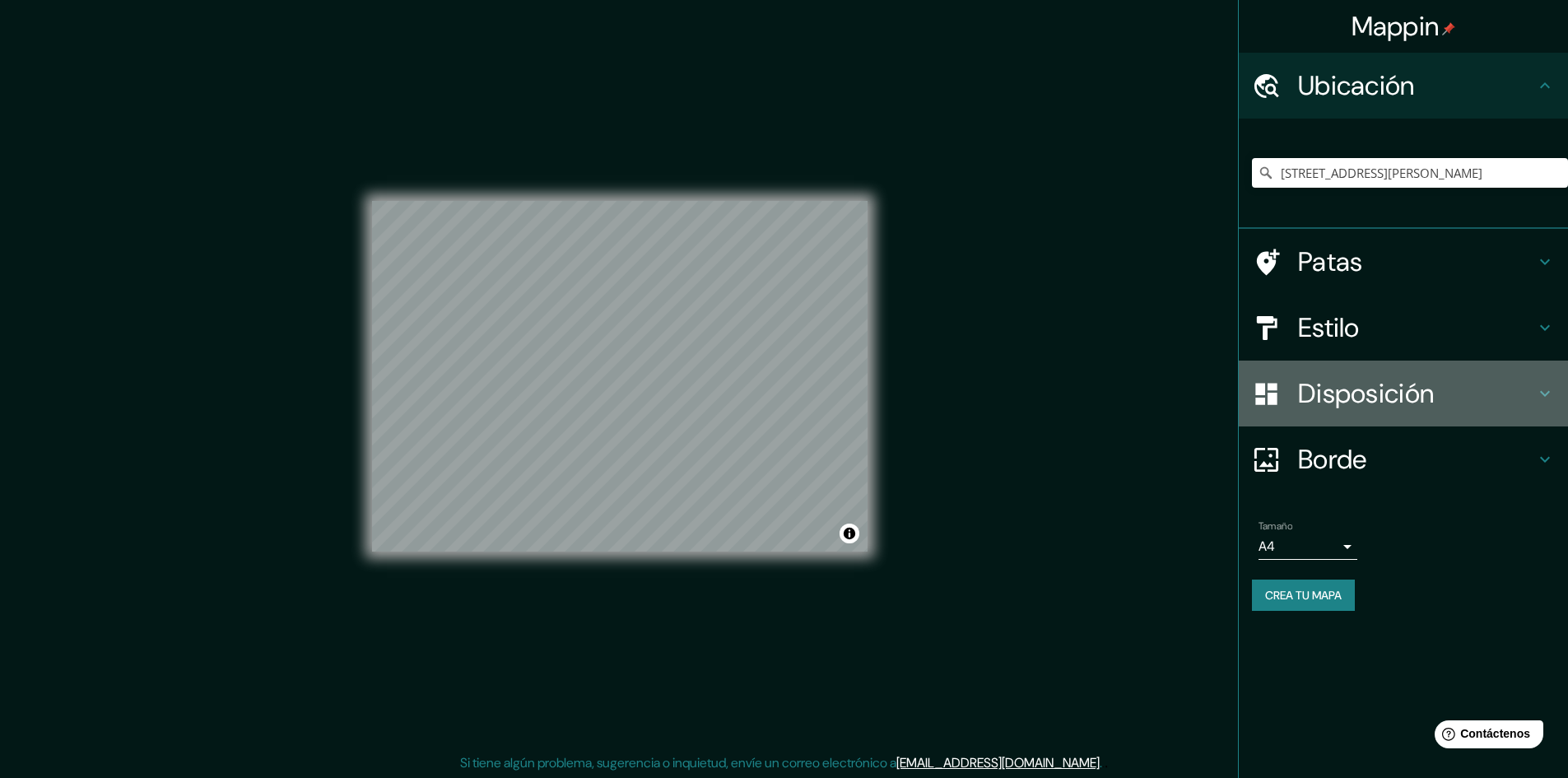
click at [1346, 393] on font "Disposición" at bounding box center [1367, 393] width 136 height 35
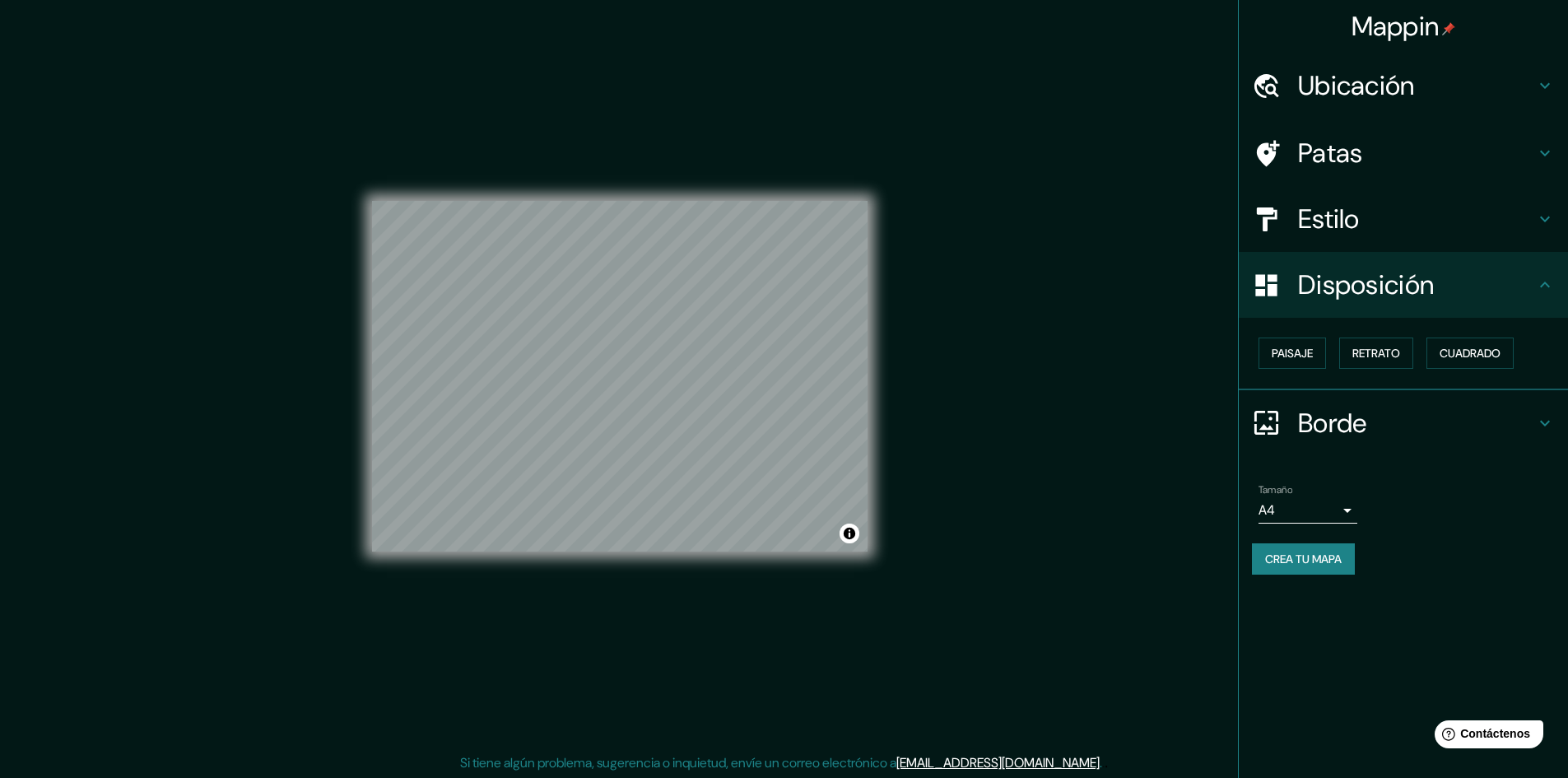
click at [1361, 218] on h4 "Estilo" at bounding box center [1417, 218] width 237 height 33
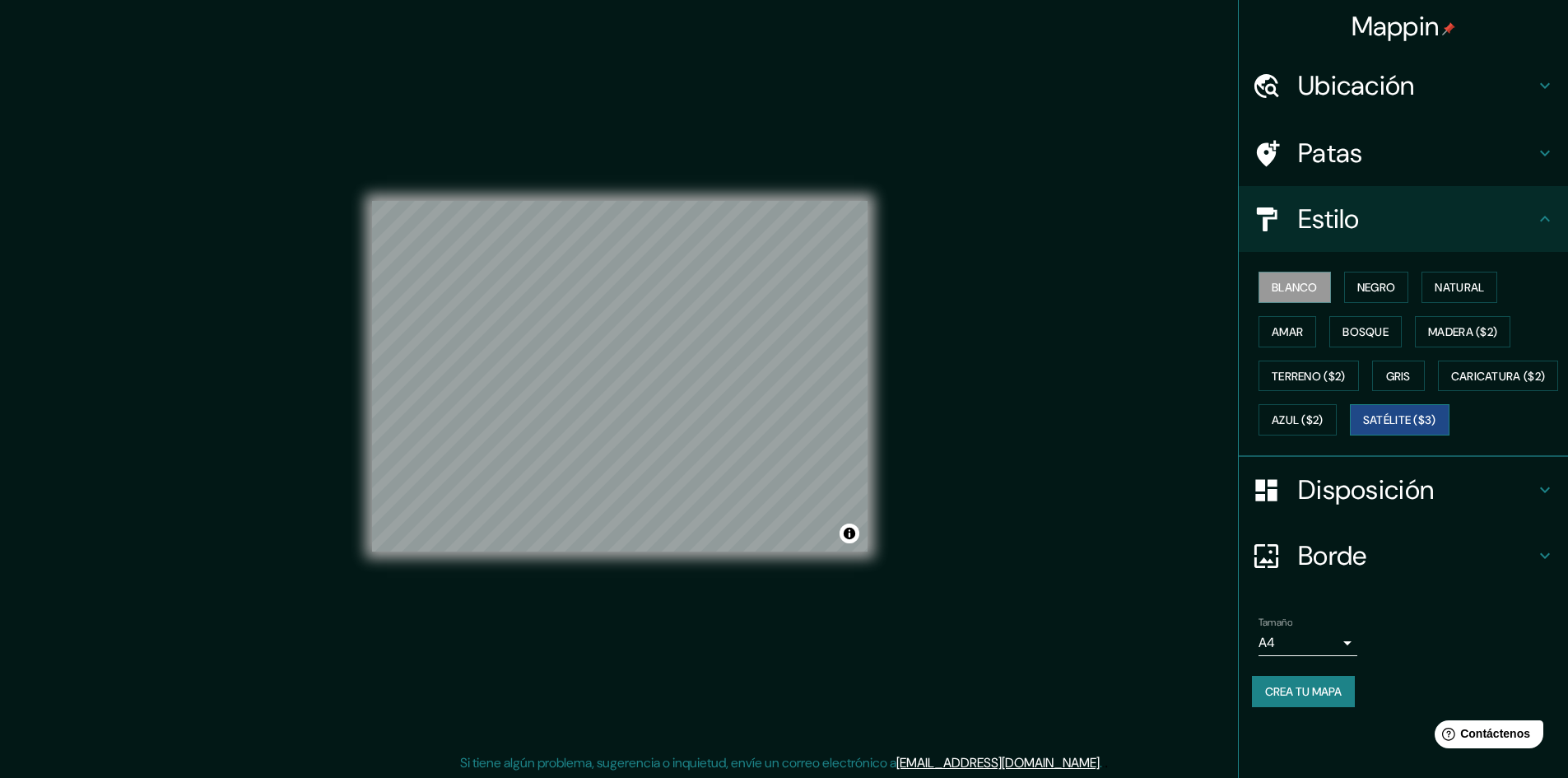
click at [1363, 428] on font "Satélite ($3)" at bounding box center [1400, 420] width 73 height 15
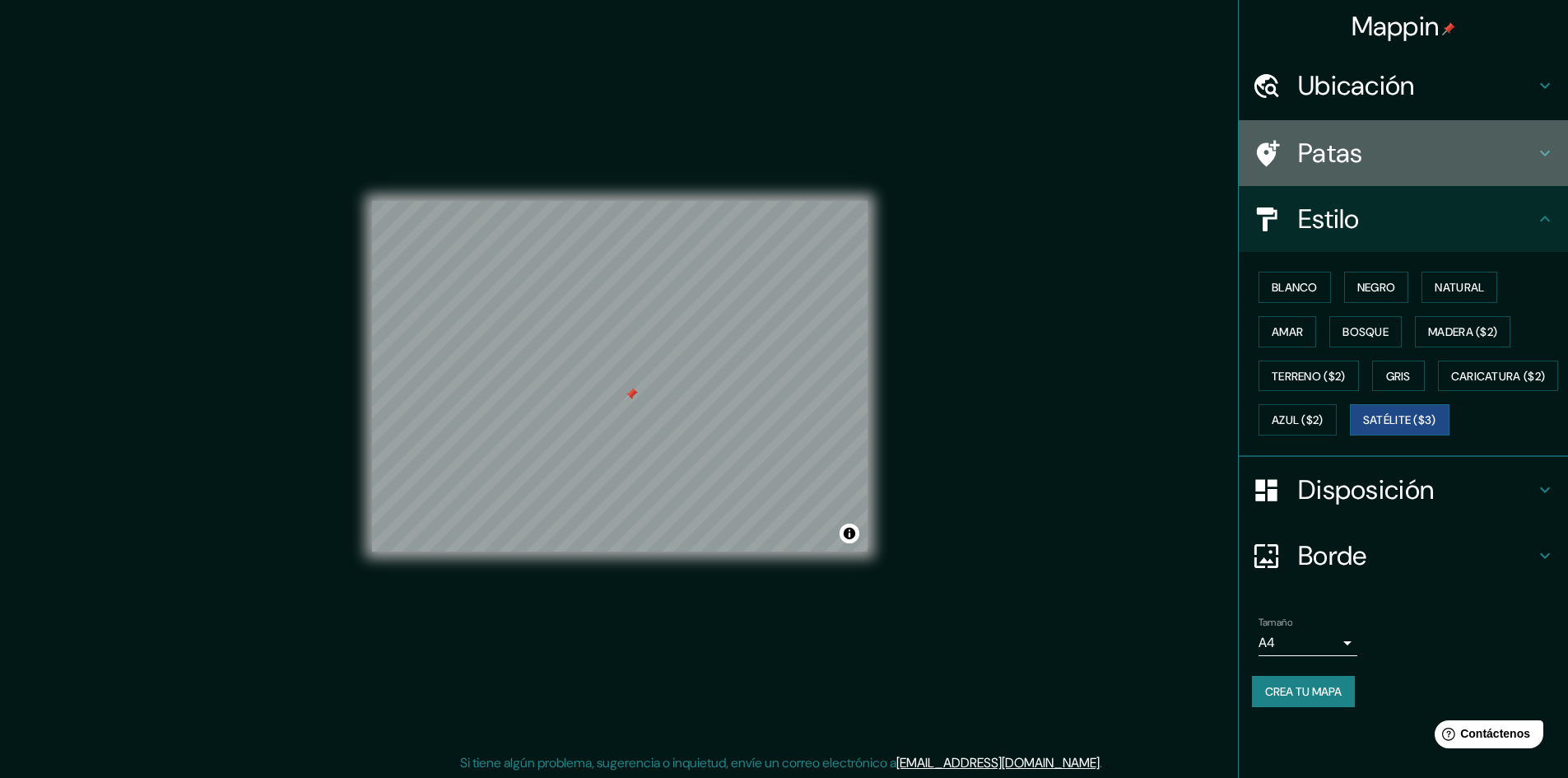
click at [1303, 167] on font "Patas" at bounding box center [1331, 153] width 65 height 35
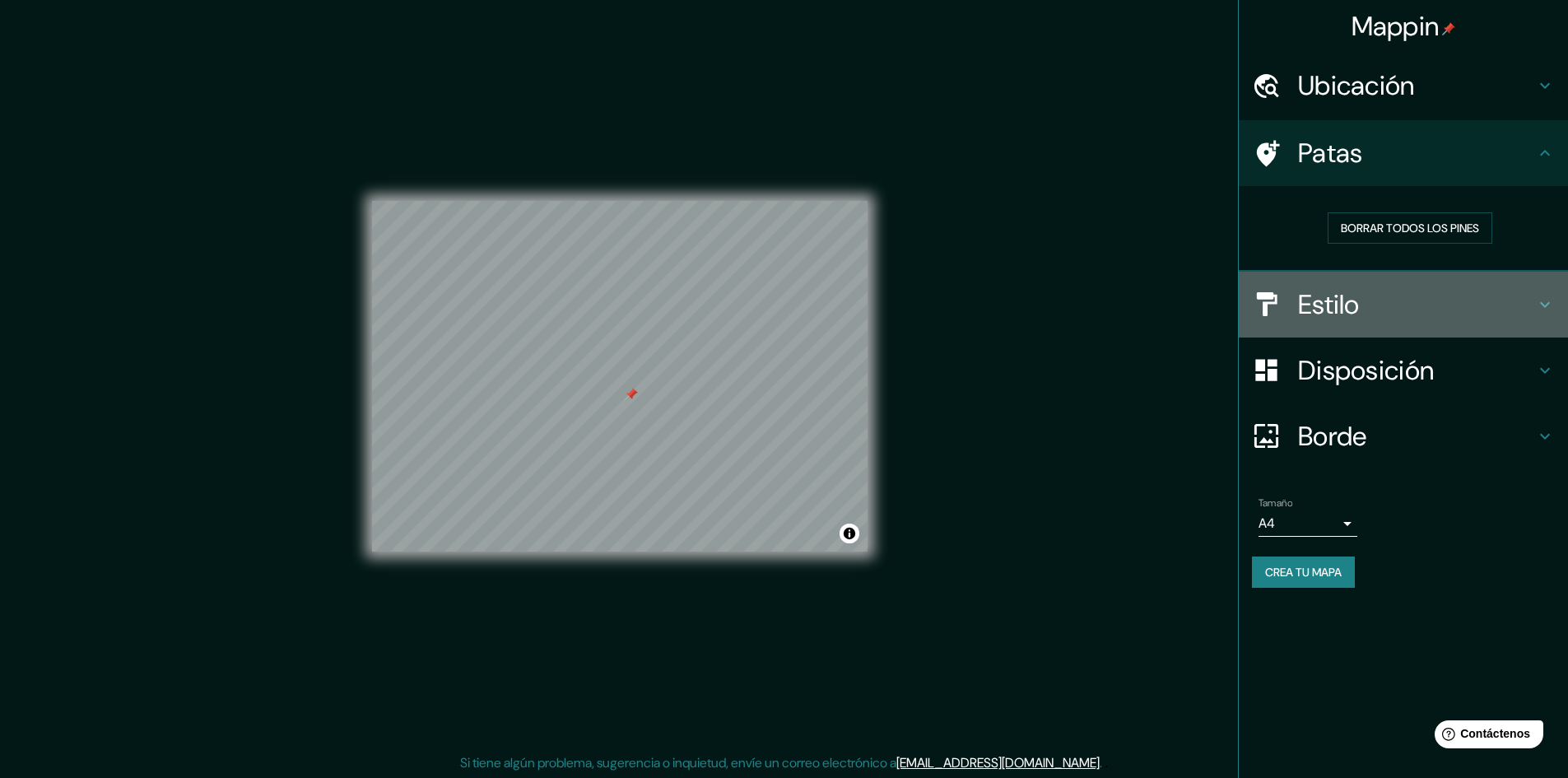
click at [1327, 310] on font "Estilo" at bounding box center [1329, 304] width 62 height 35
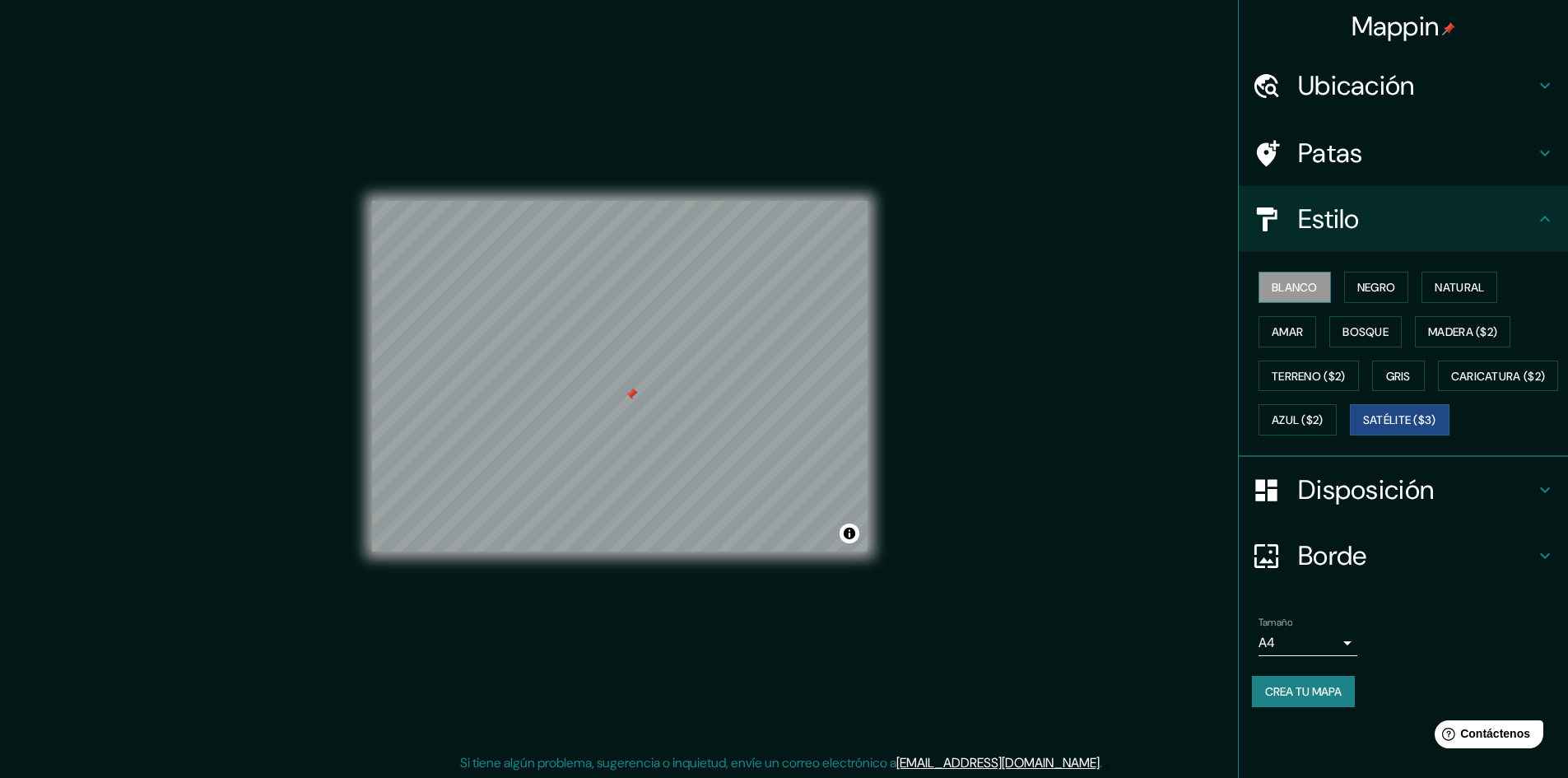
click at [1307, 280] on font "Blanco" at bounding box center [1294, 287] width 46 height 15
click at [1378, 275] on button "Negro" at bounding box center [1376, 286] width 65 height 31
click at [1467, 280] on font "Natural" at bounding box center [1459, 287] width 49 height 15
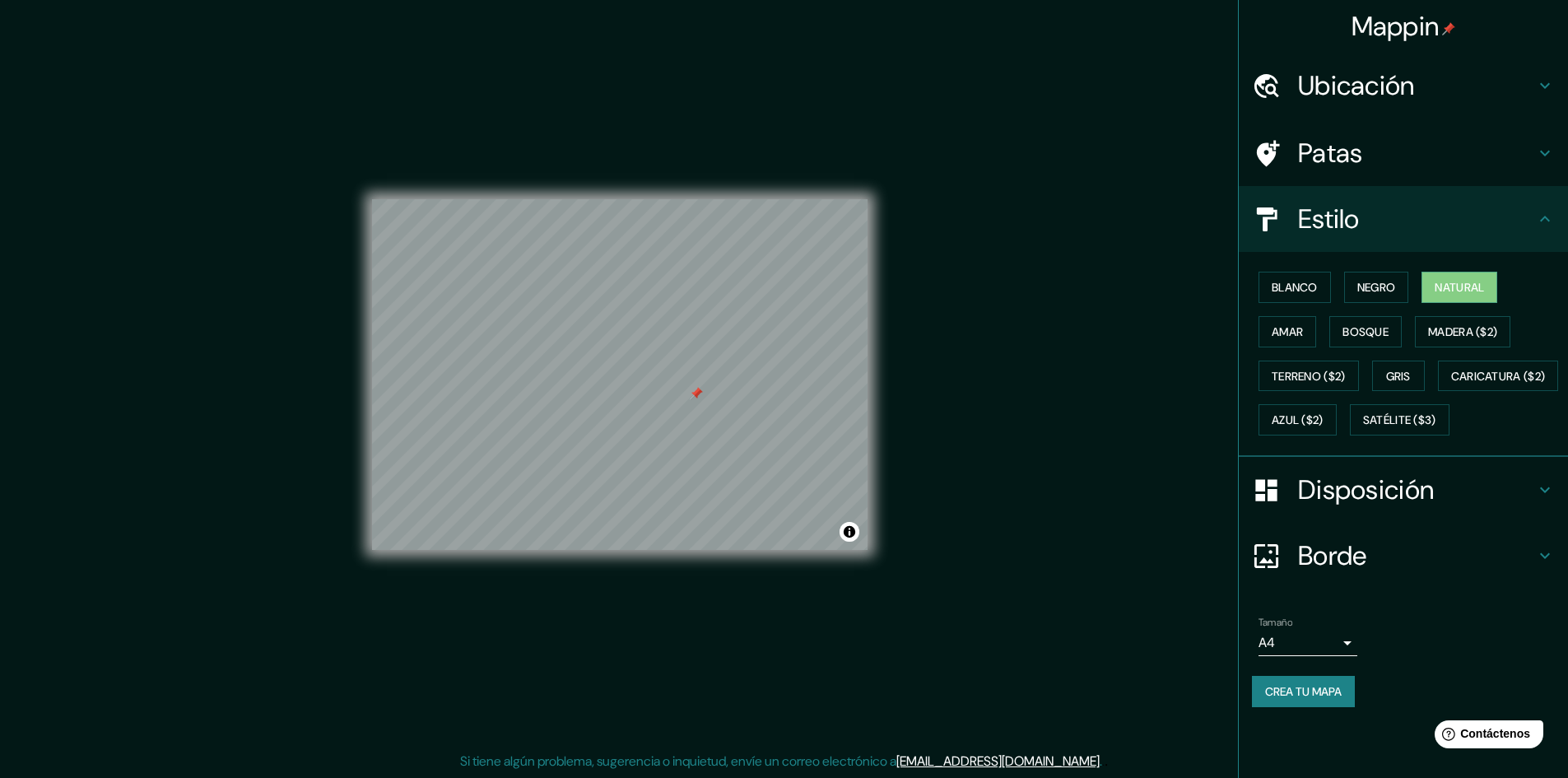
click at [1347, 573] on font "Borde" at bounding box center [1332, 555] width 69 height 35
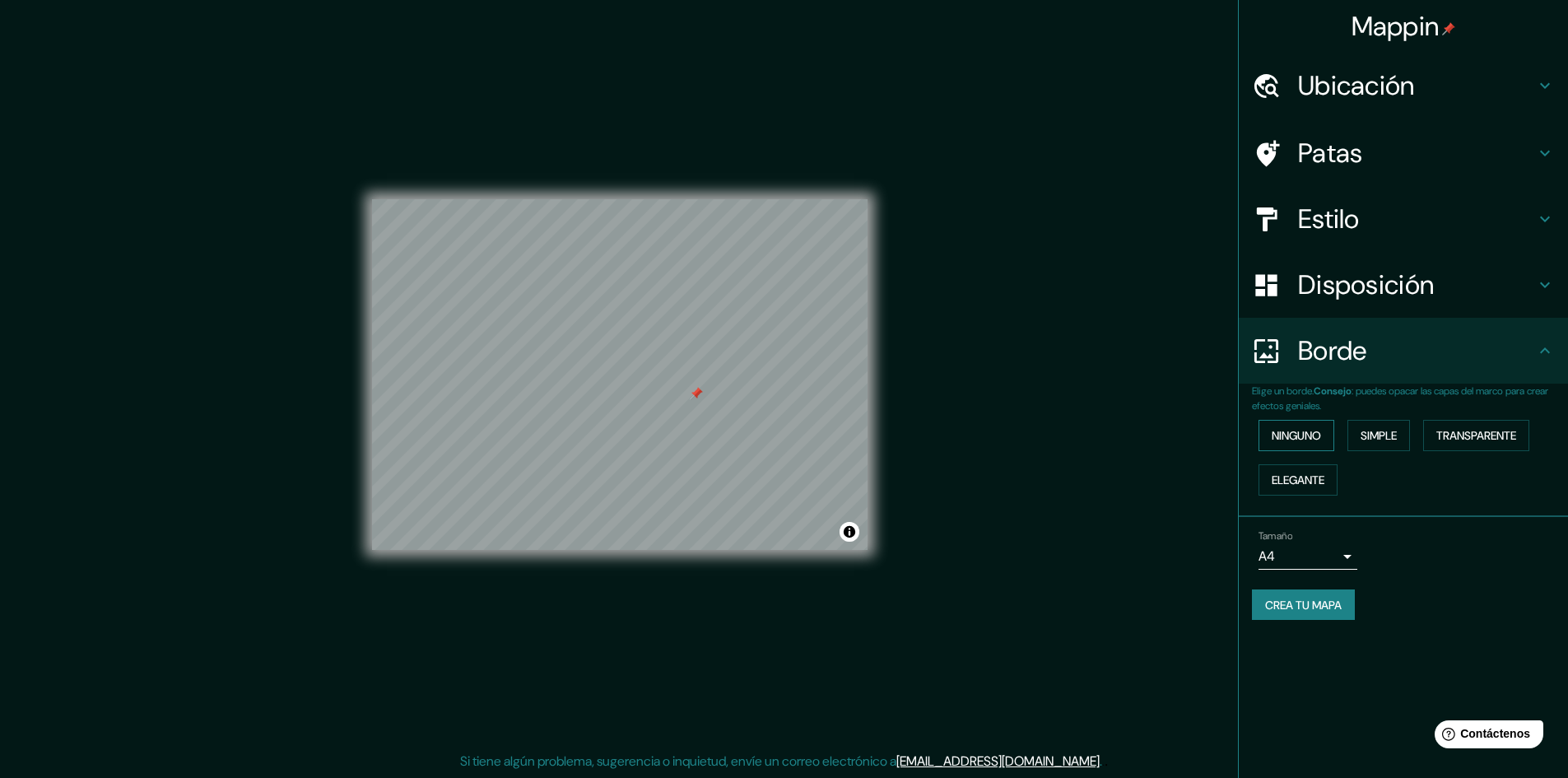
click at [1291, 423] on button "Ninguno" at bounding box center [1297, 435] width 76 height 31
click at [1383, 431] on font "Simple" at bounding box center [1379, 435] width 36 height 15
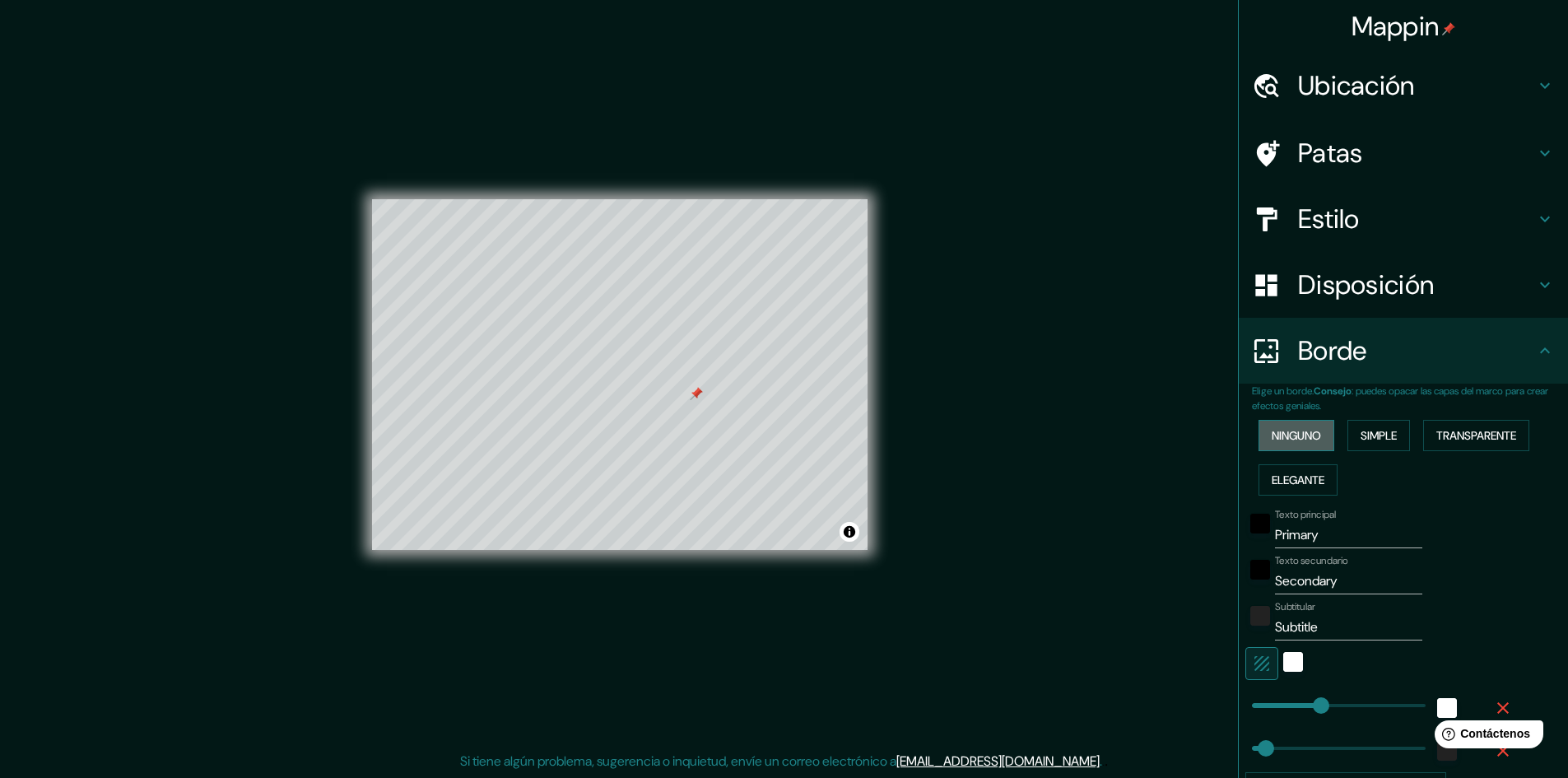
click at [1307, 438] on font "Ninguno" at bounding box center [1296, 435] width 49 height 15
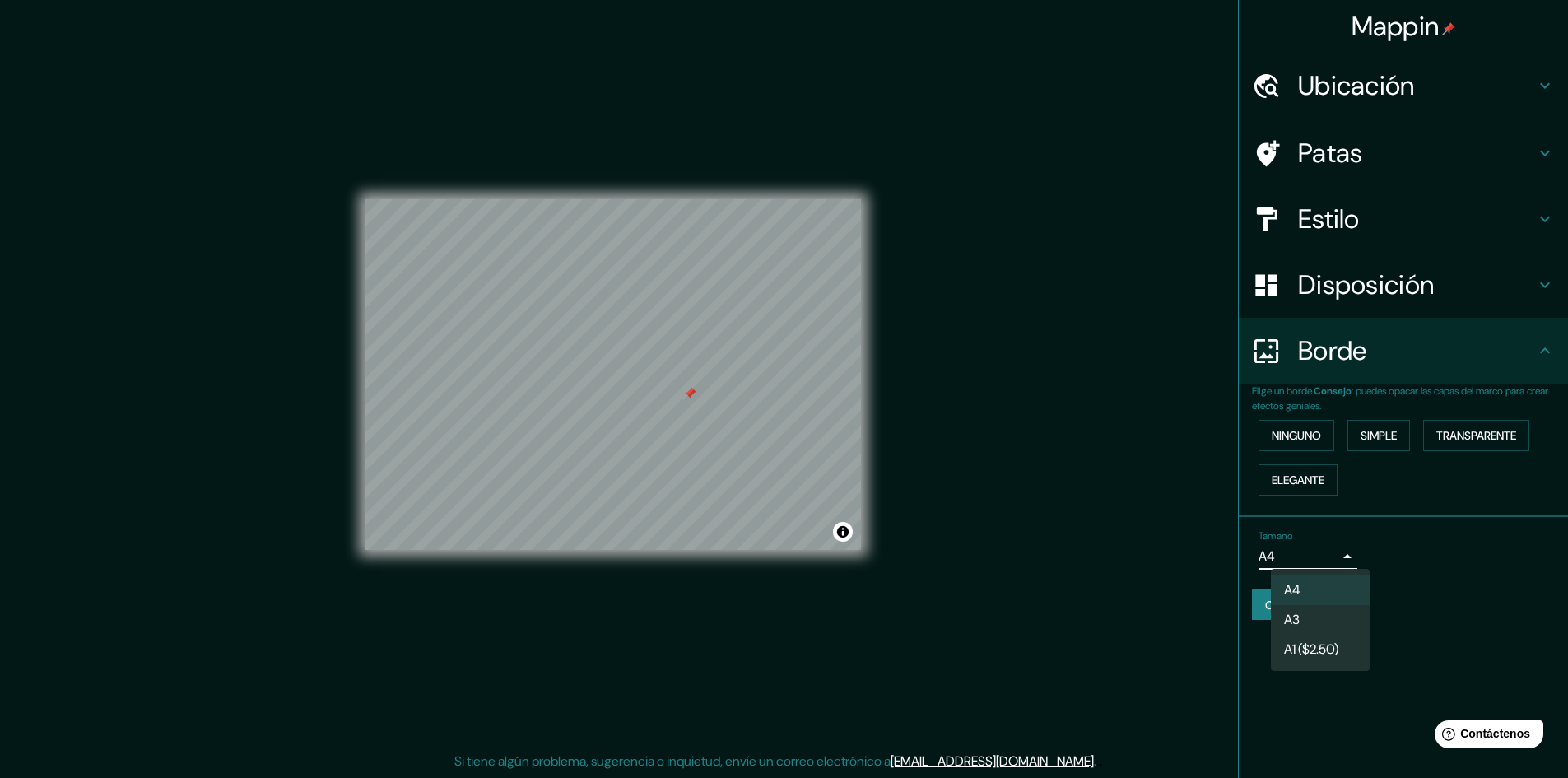
click at [1343, 552] on body "Mappin Ubicación [STREET_ADDRESS][PERSON_NAME] Patas Estilo Disposición Borde E…" at bounding box center [784, 387] width 1568 height 778
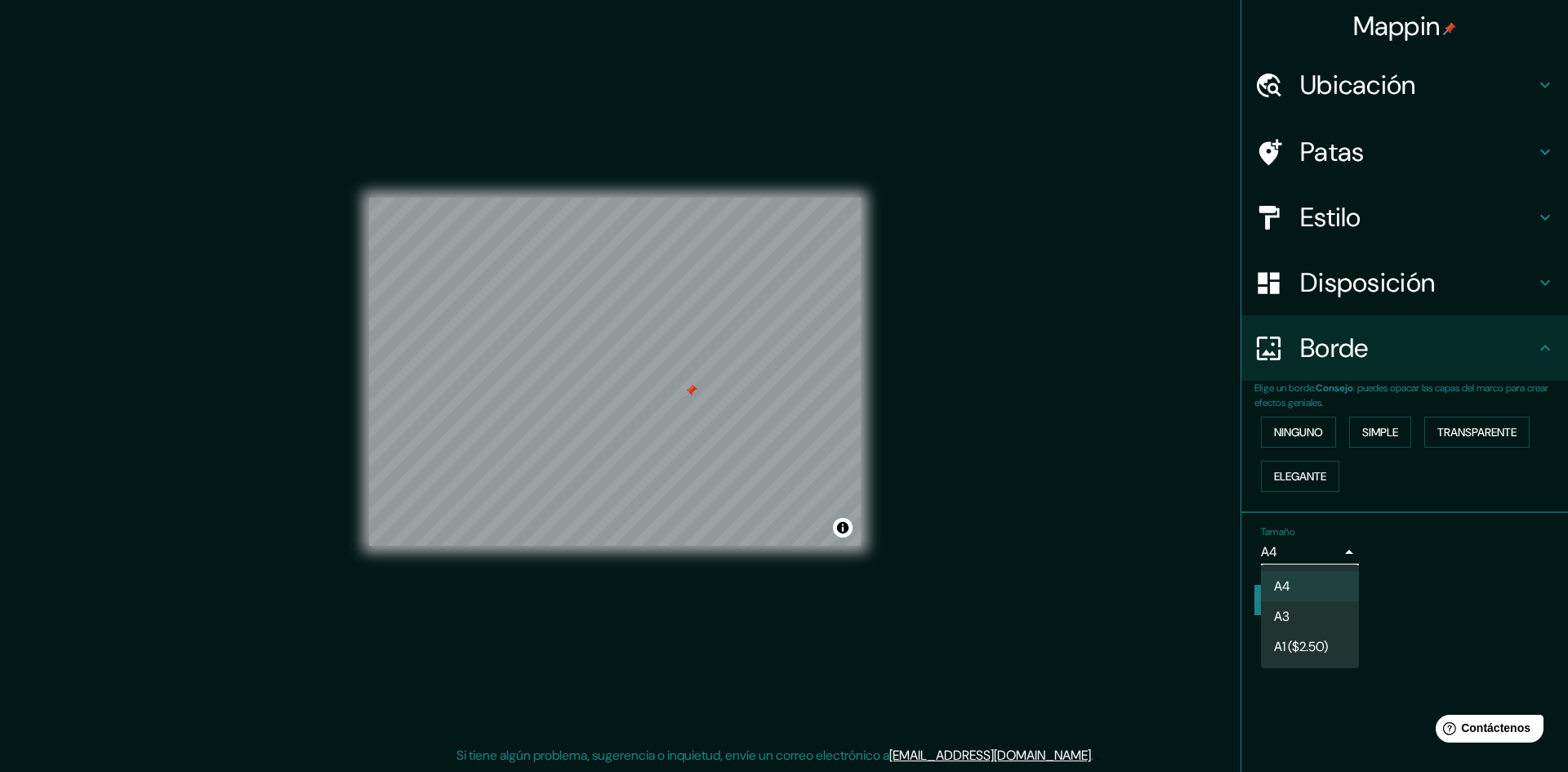
click at [1313, 612] on li "A3" at bounding box center [1309, 617] width 98 height 30
type input "a4"
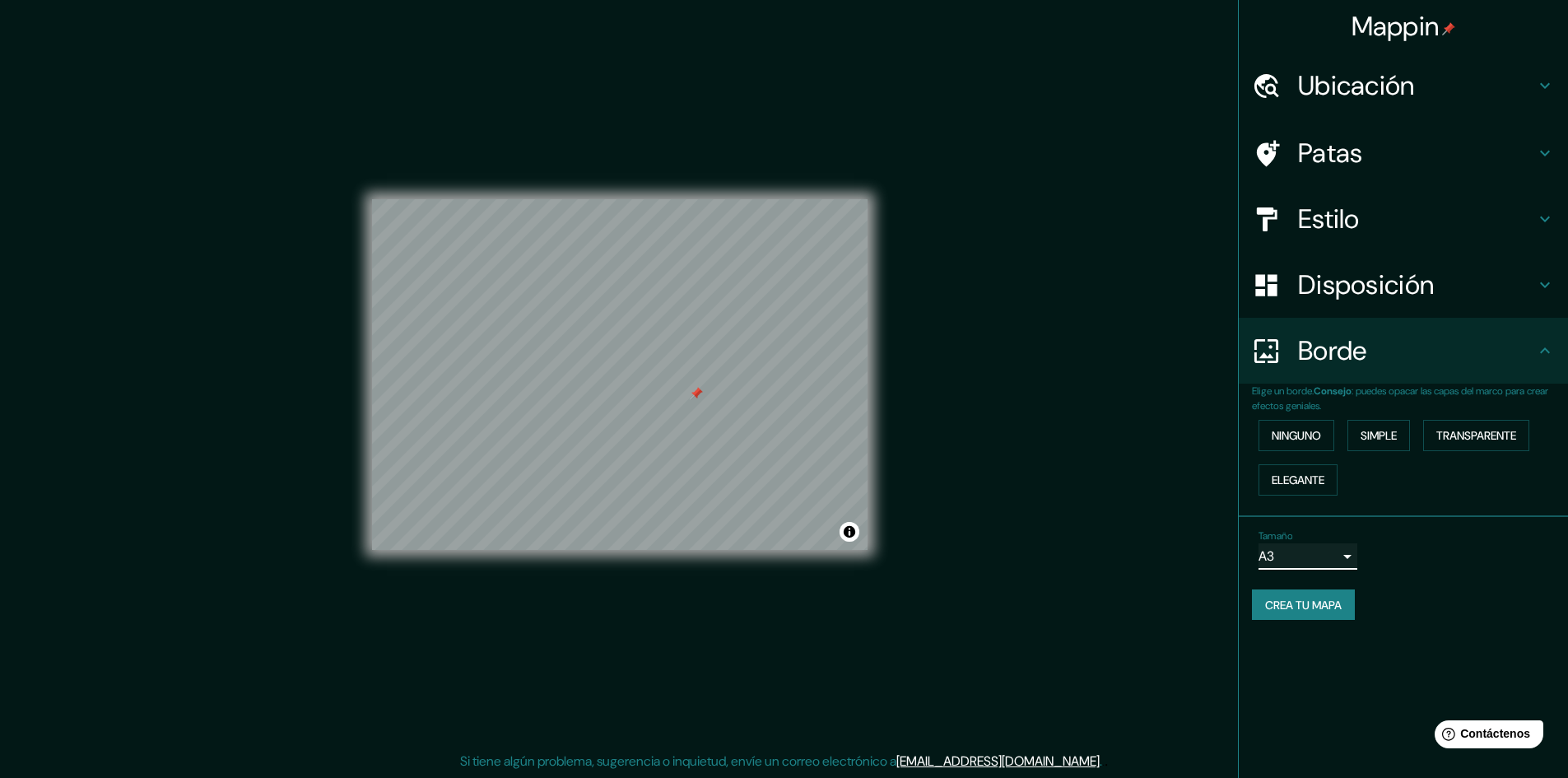
scroll to position [0, 0]
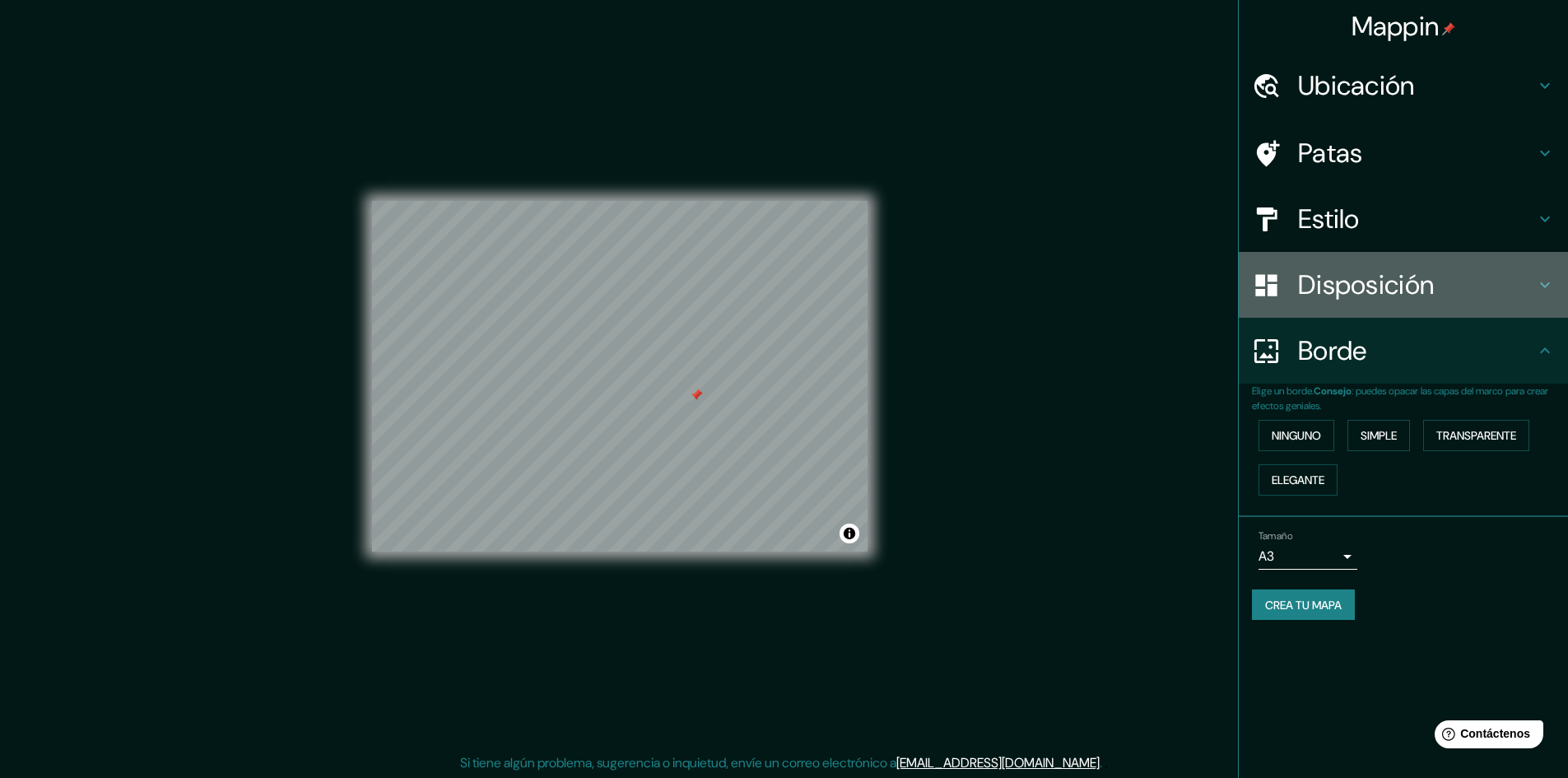
click at [1333, 280] on font "Disposición" at bounding box center [1367, 285] width 136 height 35
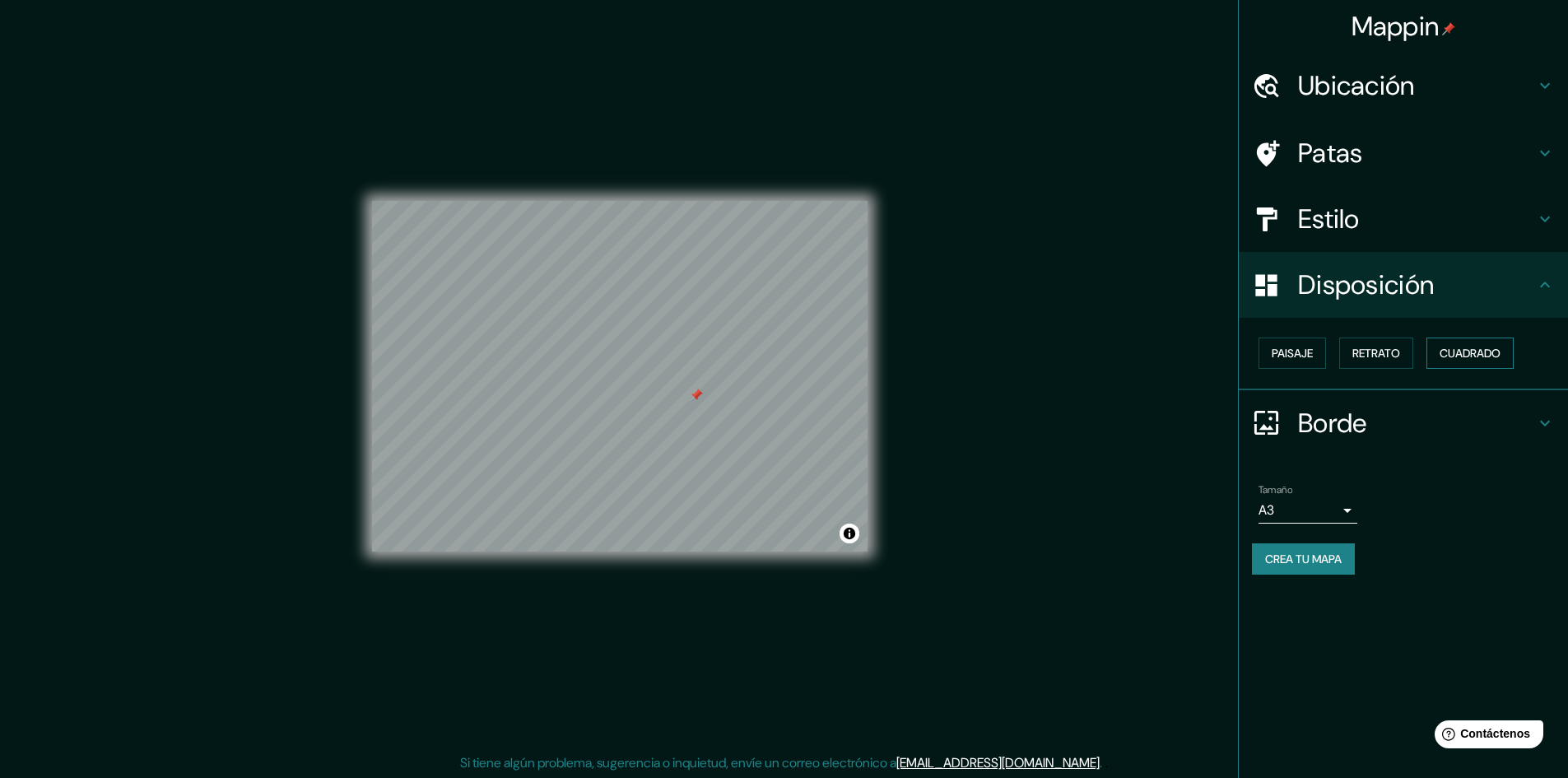
click at [1460, 345] on font "Cuadrado" at bounding box center [1470, 353] width 61 height 21
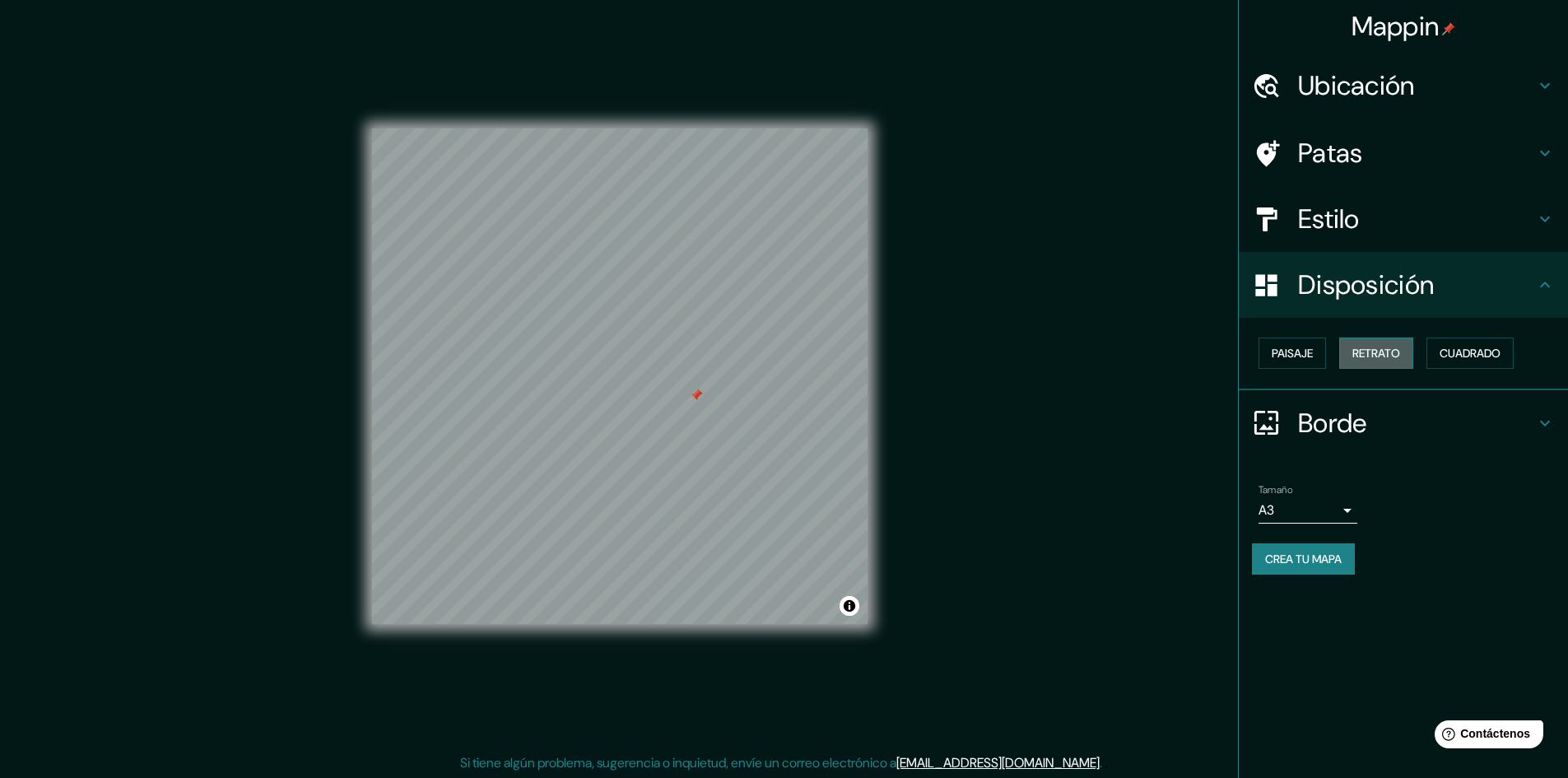
click at [1375, 354] on font "Retrato" at bounding box center [1375, 353] width 47 height 15
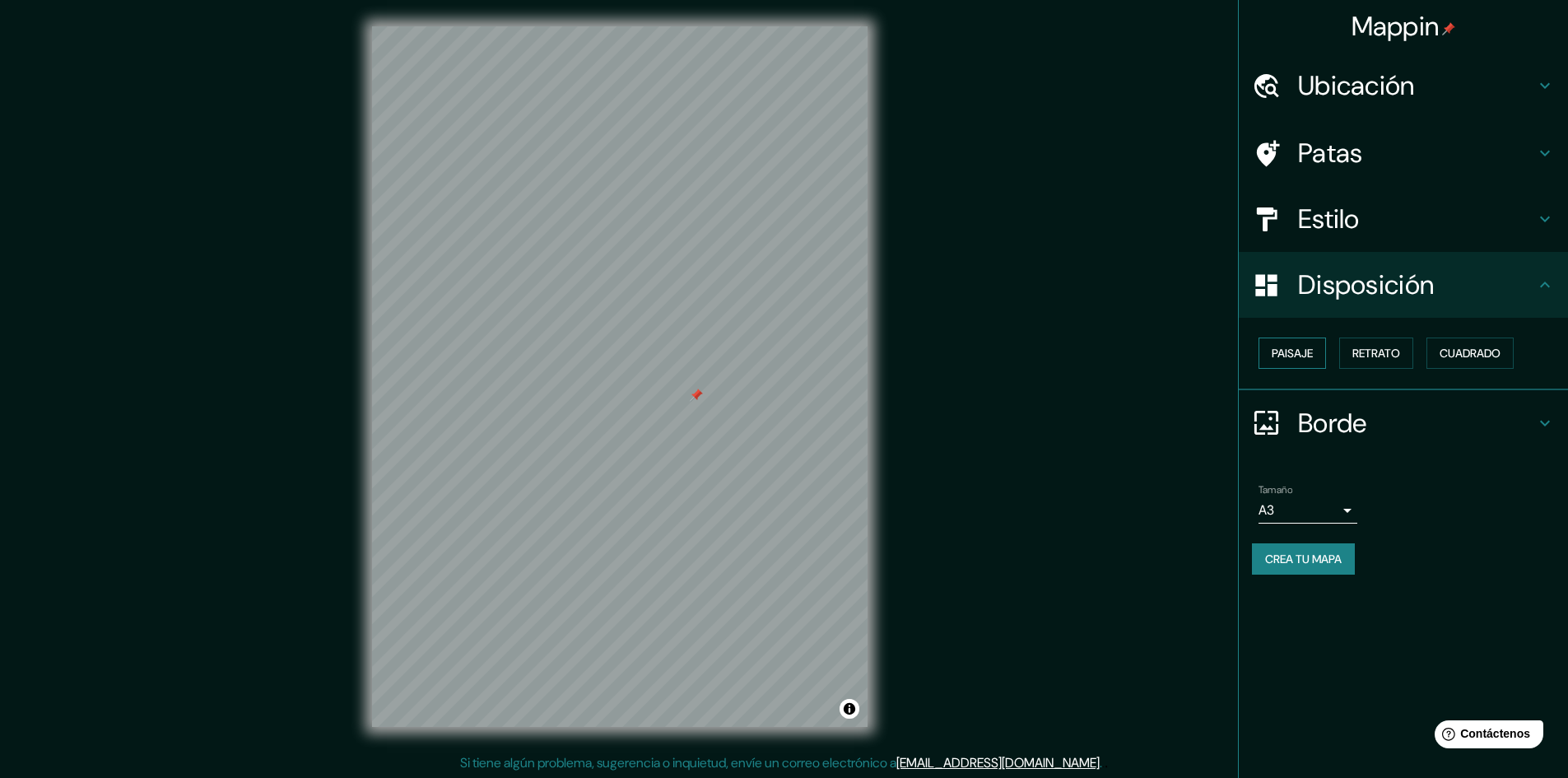
click at [1290, 358] on font "Paisaje" at bounding box center [1292, 353] width 41 height 15
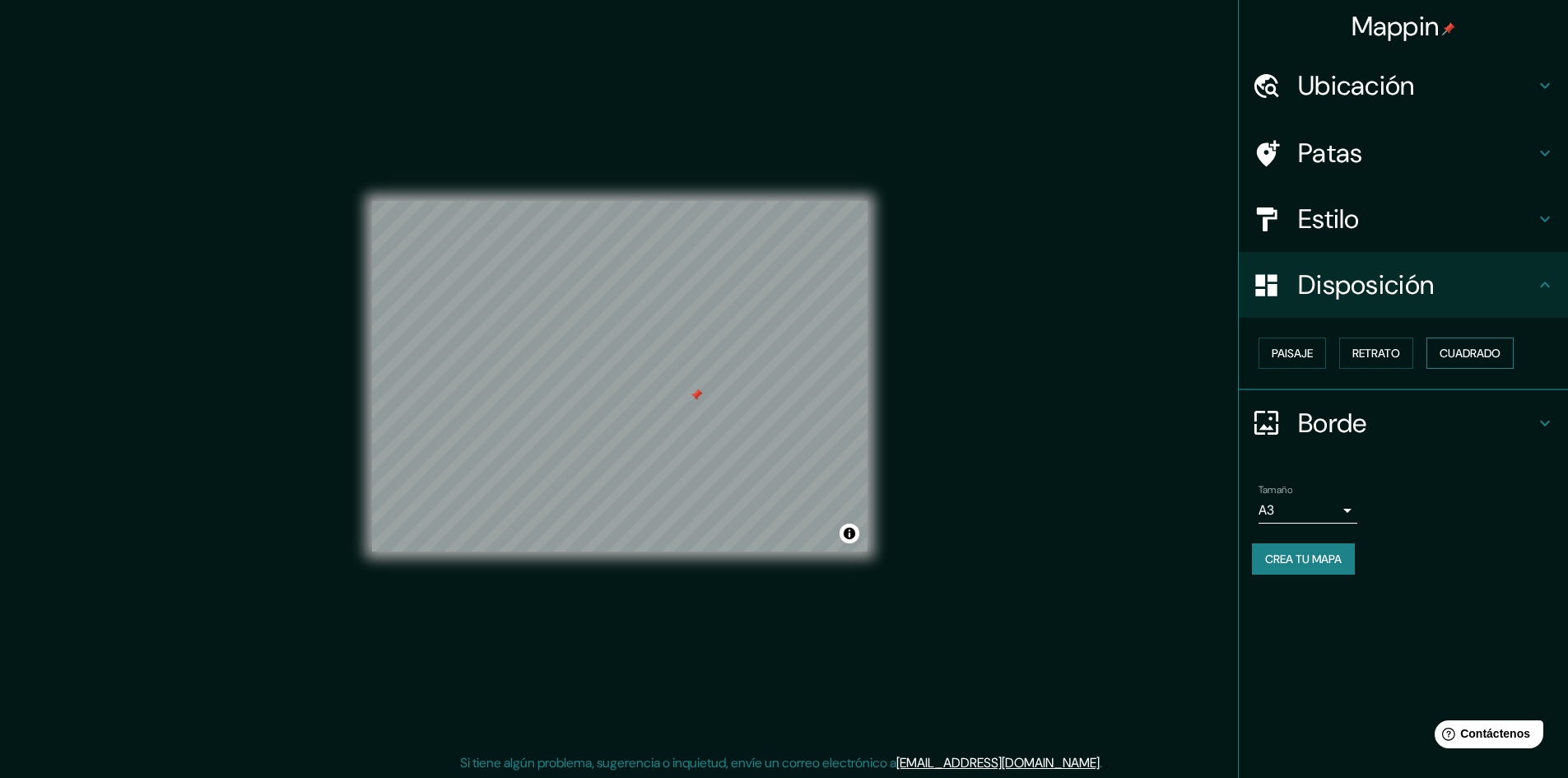
click at [1446, 353] on font "Cuadrado" at bounding box center [1470, 353] width 61 height 15
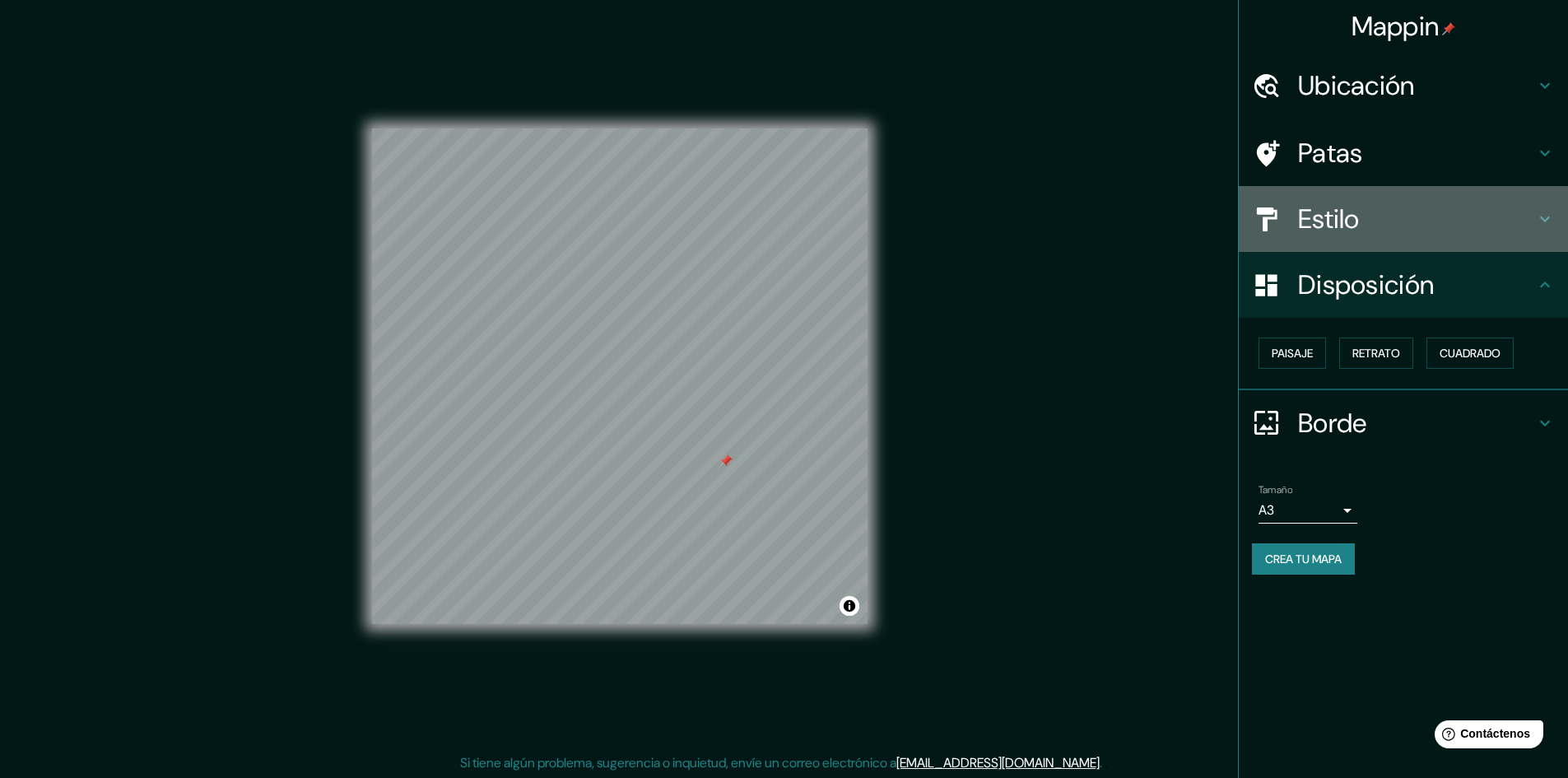
click at [1294, 219] on div at bounding box center [1274, 219] width 46 height 29
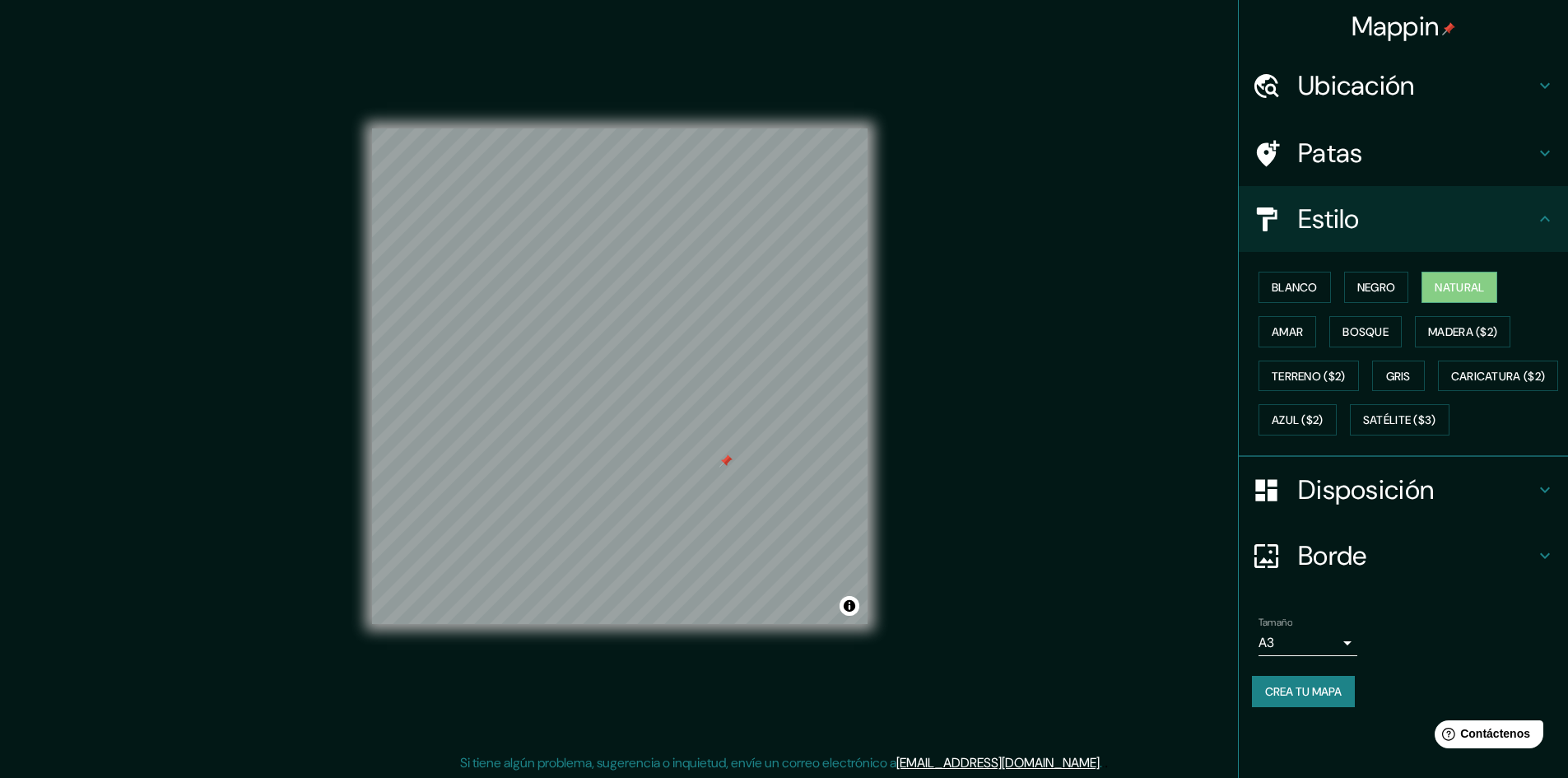
click at [1082, 232] on div "Mappin Ubicación [STREET_ADDRESS][PERSON_NAME] Patas Estilo Blanco Negro Natura…" at bounding box center [784, 389] width 1568 height 780
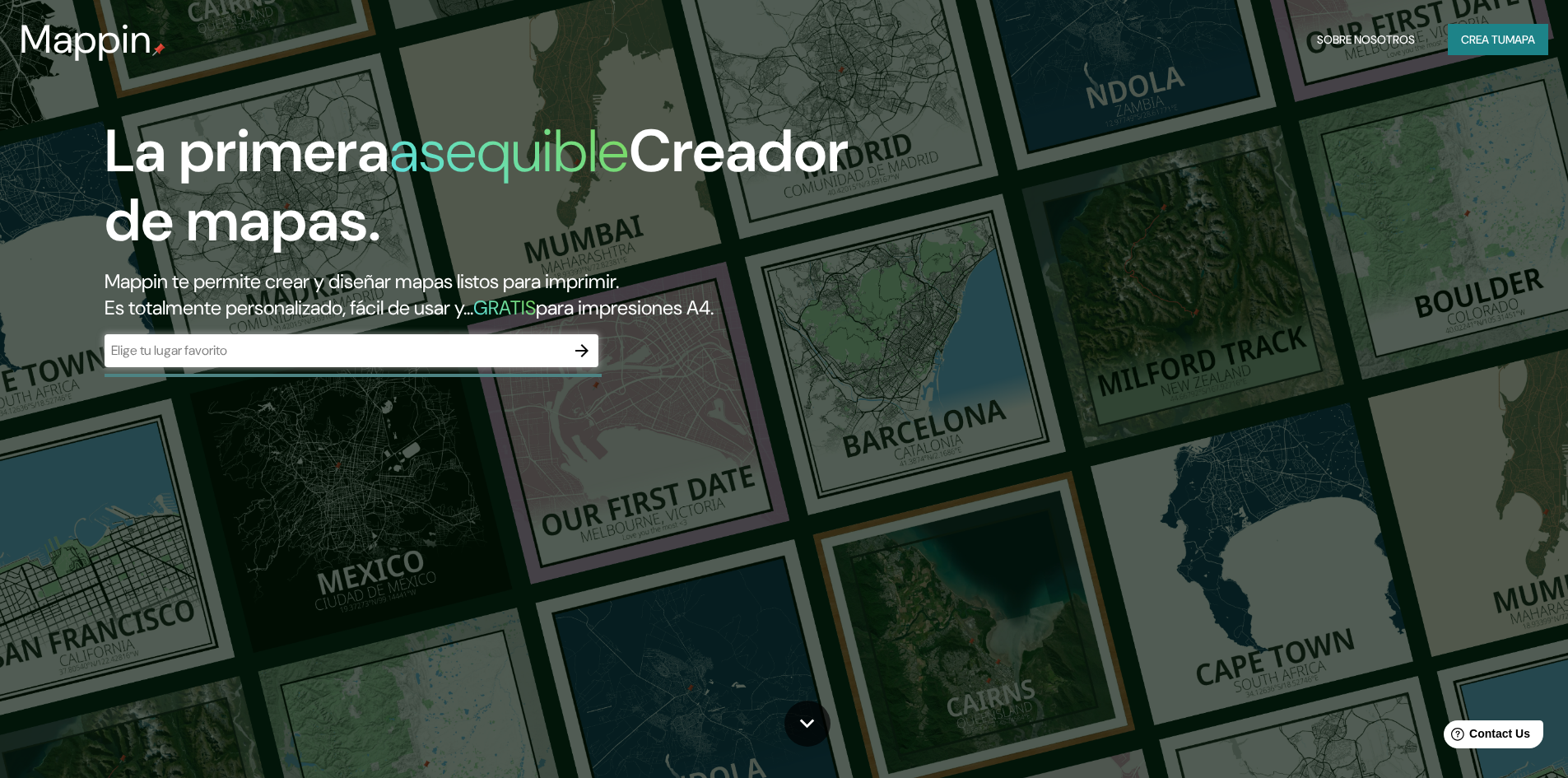
click at [364, 362] on div "​" at bounding box center [352, 350] width 494 height 33
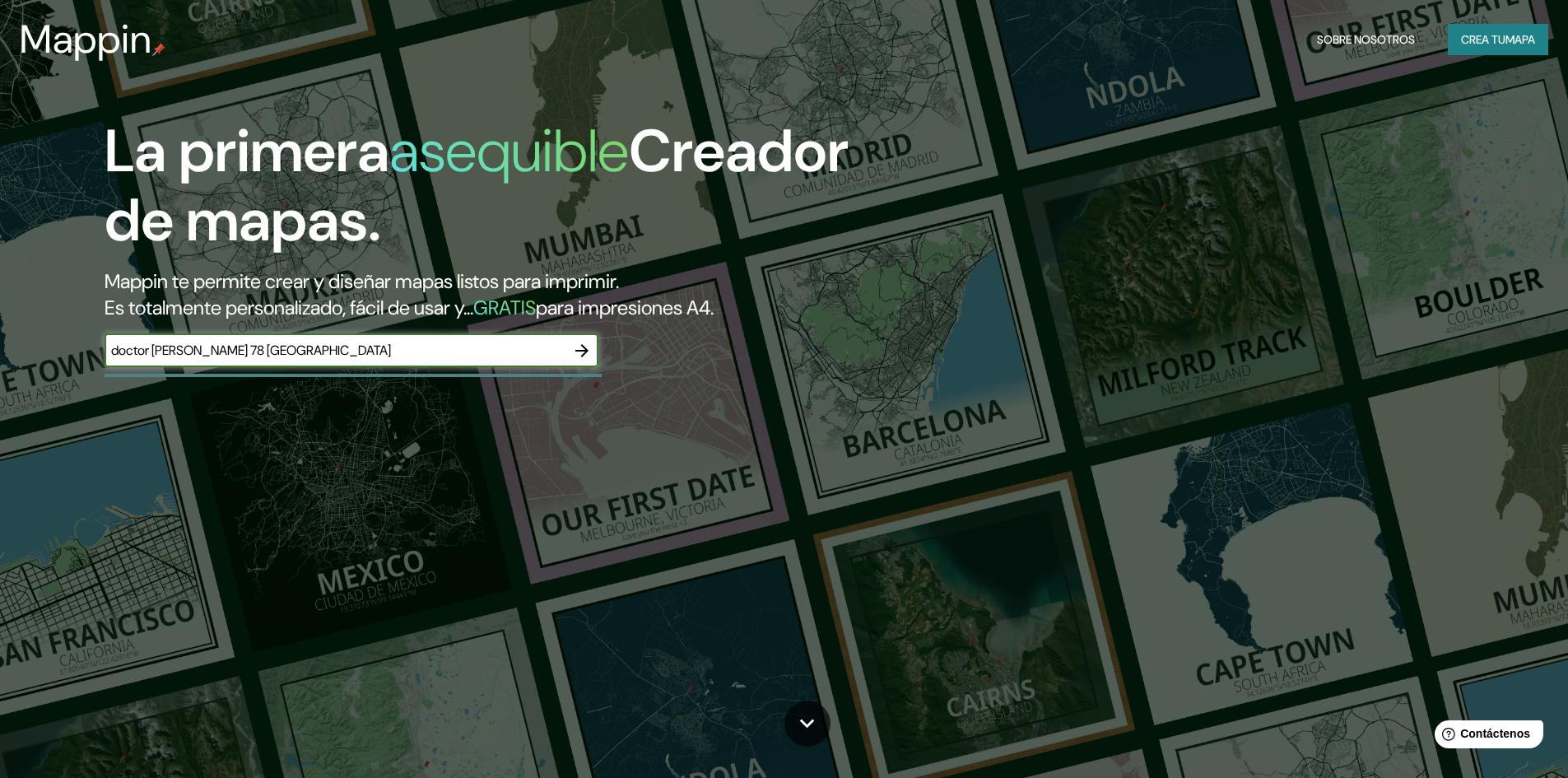
type input "doctor erazo 78 ciudad de mexico"
click at [579, 355] on icon "button" at bounding box center [582, 351] width 20 height 20
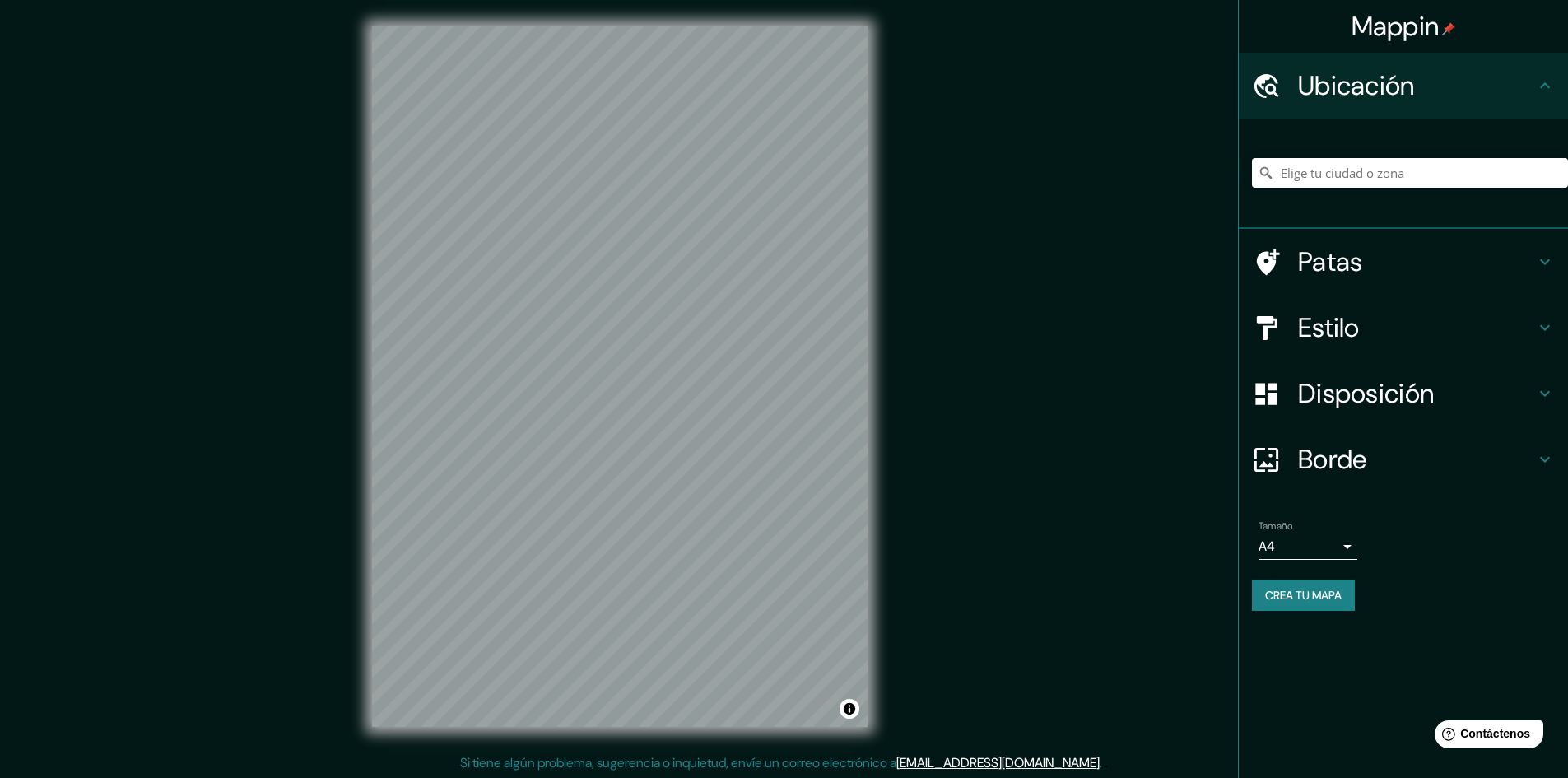
scroll to position [2, 0]
click at [1341, 165] on input "Elige tu ciudad o zona" at bounding box center [1409, 172] width 316 height 30
click at [1335, 449] on font "Borde" at bounding box center [1332, 459] width 69 height 35
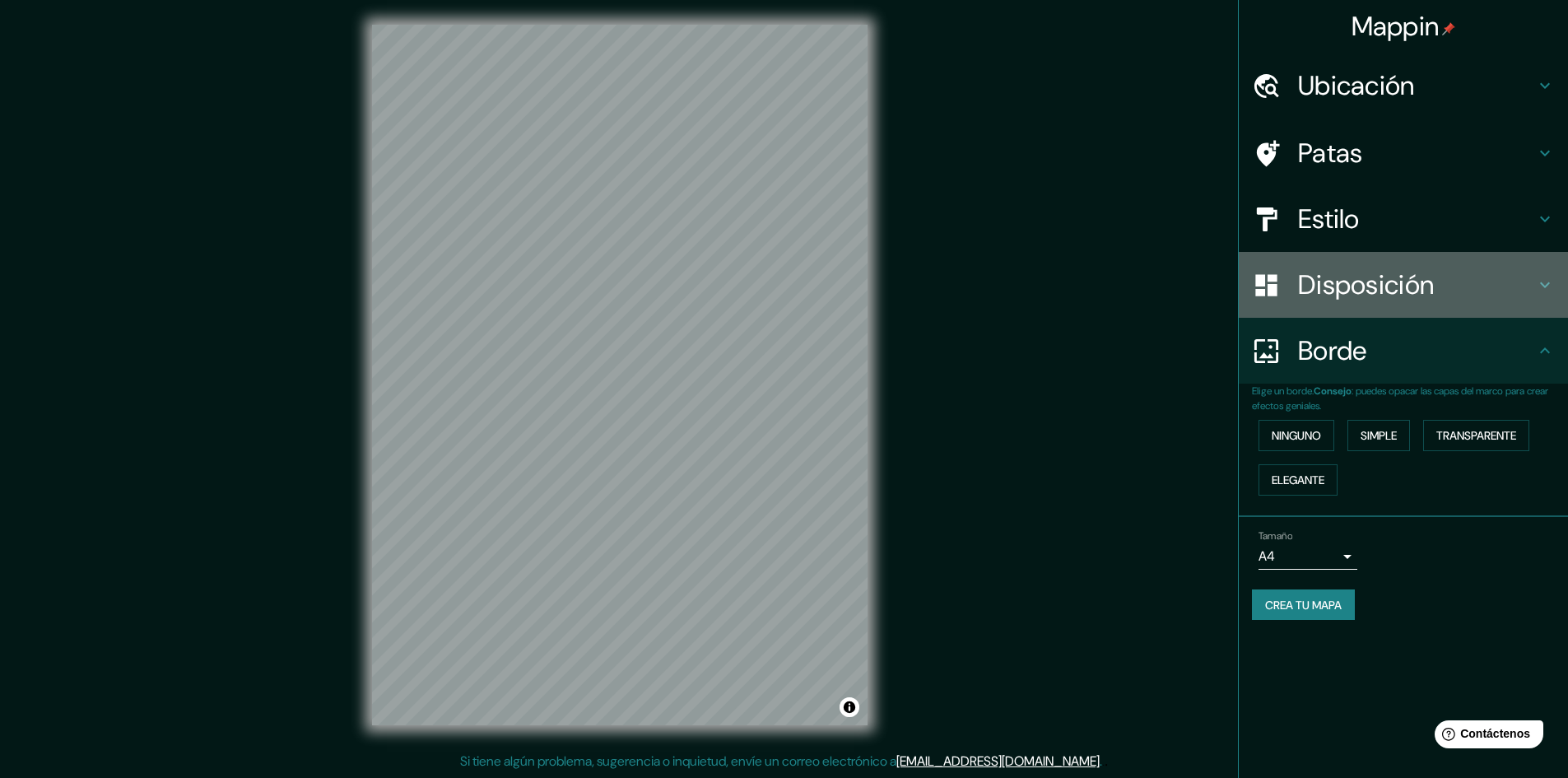
click at [1363, 299] on font "Disposición" at bounding box center [1367, 285] width 136 height 35
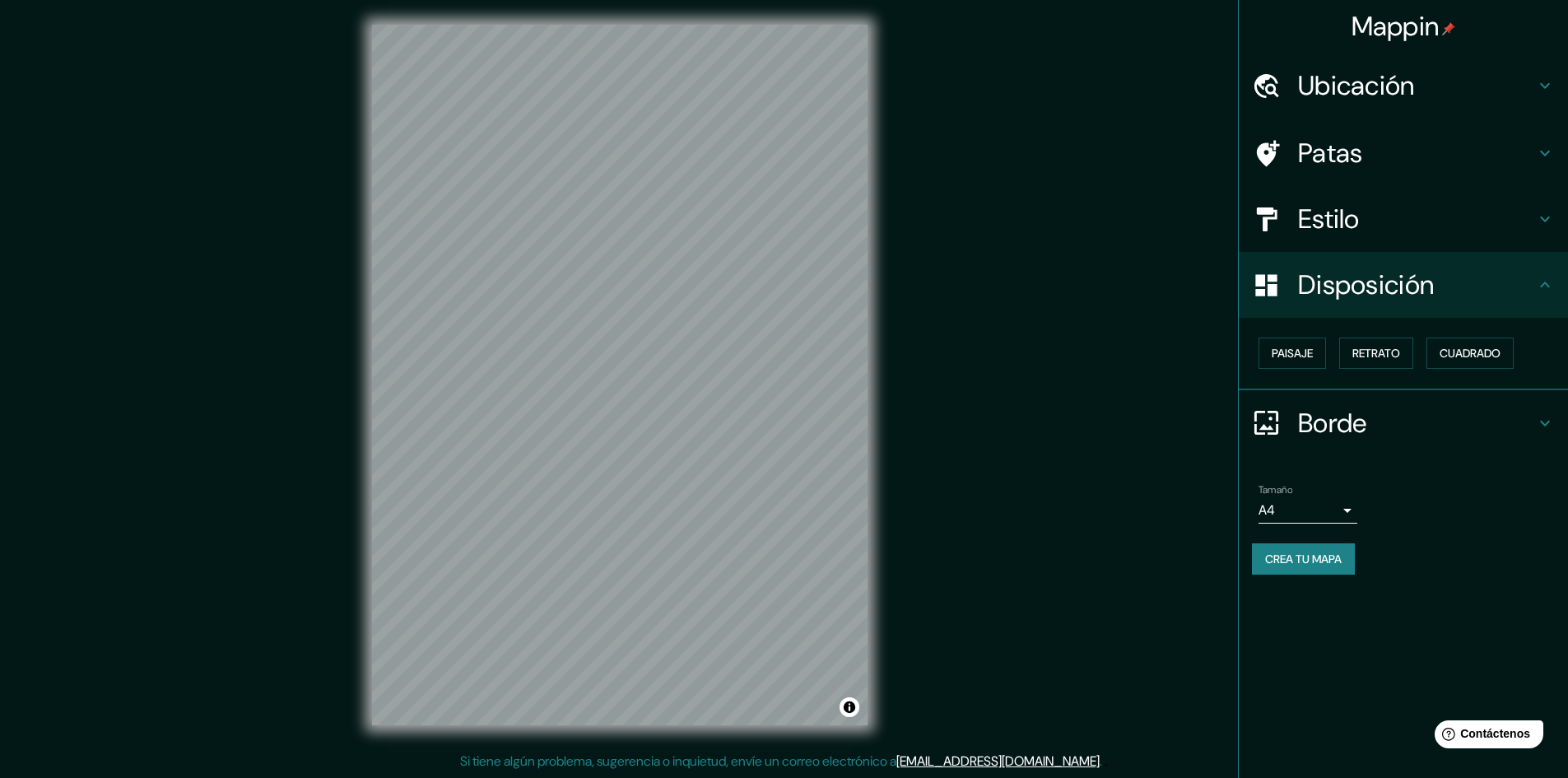
click at [1384, 236] on div "Estilo" at bounding box center [1403, 219] width 330 height 66
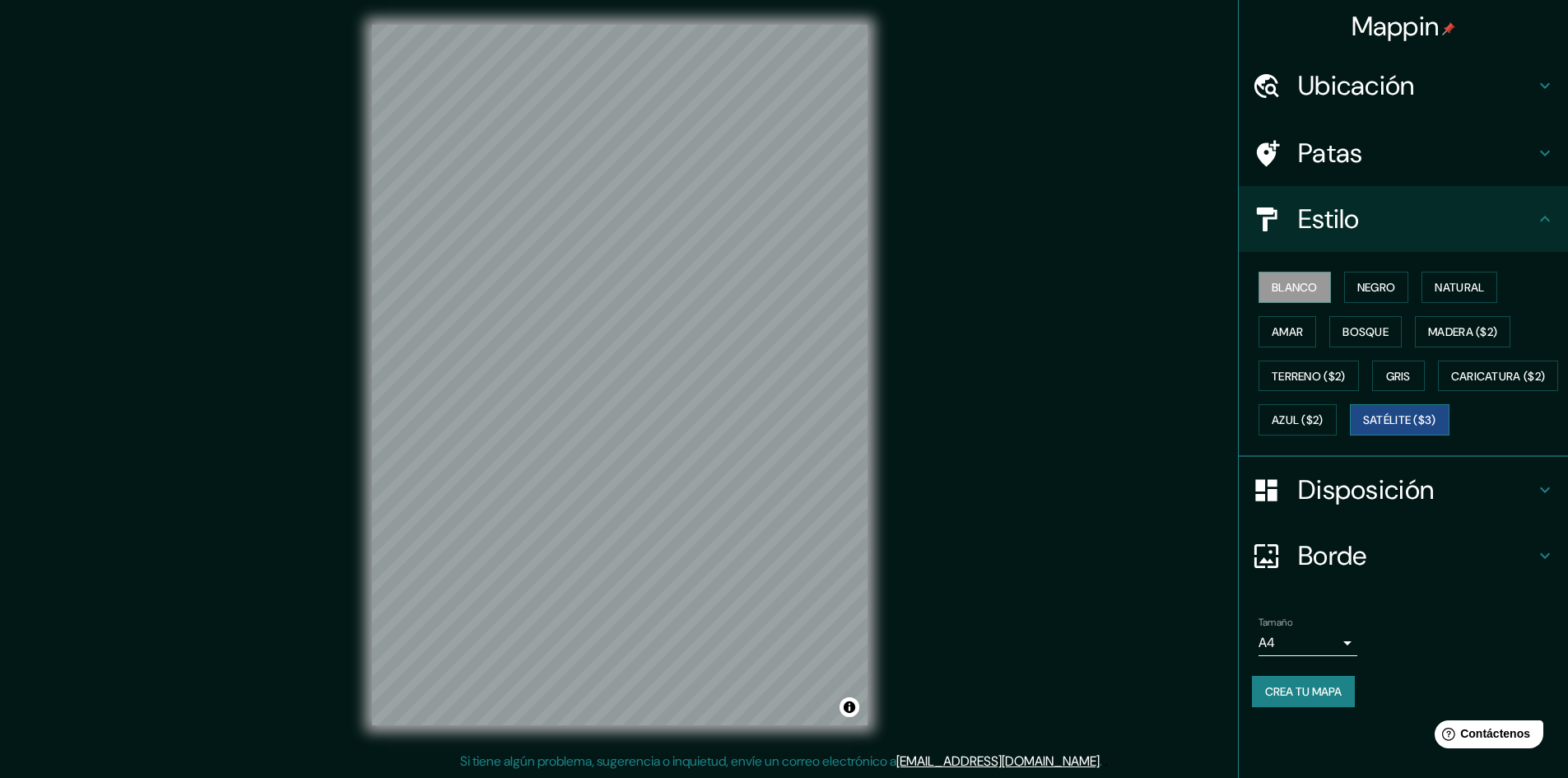
click at [1363, 431] on font "Satélite ($3)" at bounding box center [1400, 420] width 73 height 21
click at [880, 218] on div "© Mapbox © OpenStreetMap Improve this map © Maxar" at bounding box center [620, 374] width 548 height 753
click at [630, 235] on div "Mappin Ubicación Ciudad de México, México Patas Estilo Blanco Negro Natural Ama…" at bounding box center [784, 388] width 1568 height 780
drag, startPoint x: 366, startPoint y: 249, endPoint x: 337, endPoint y: 505, distance: 257.6
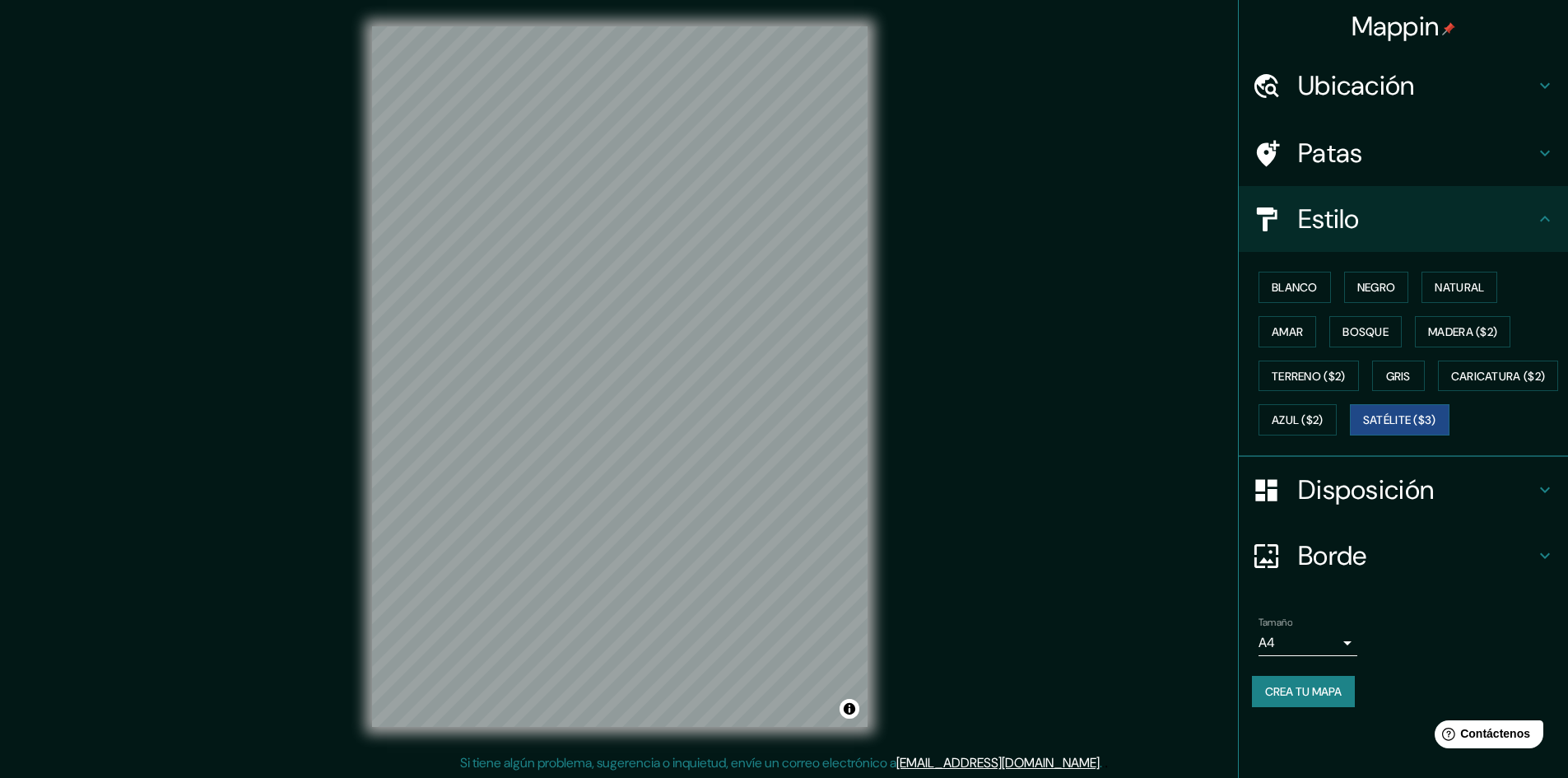
click at [337, 505] on div "Mappin Ubicación Ciudad de México, México Patas Estilo Blanco Negro Natural Ama…" at bounding box center [784, 389] width 1568 height 780
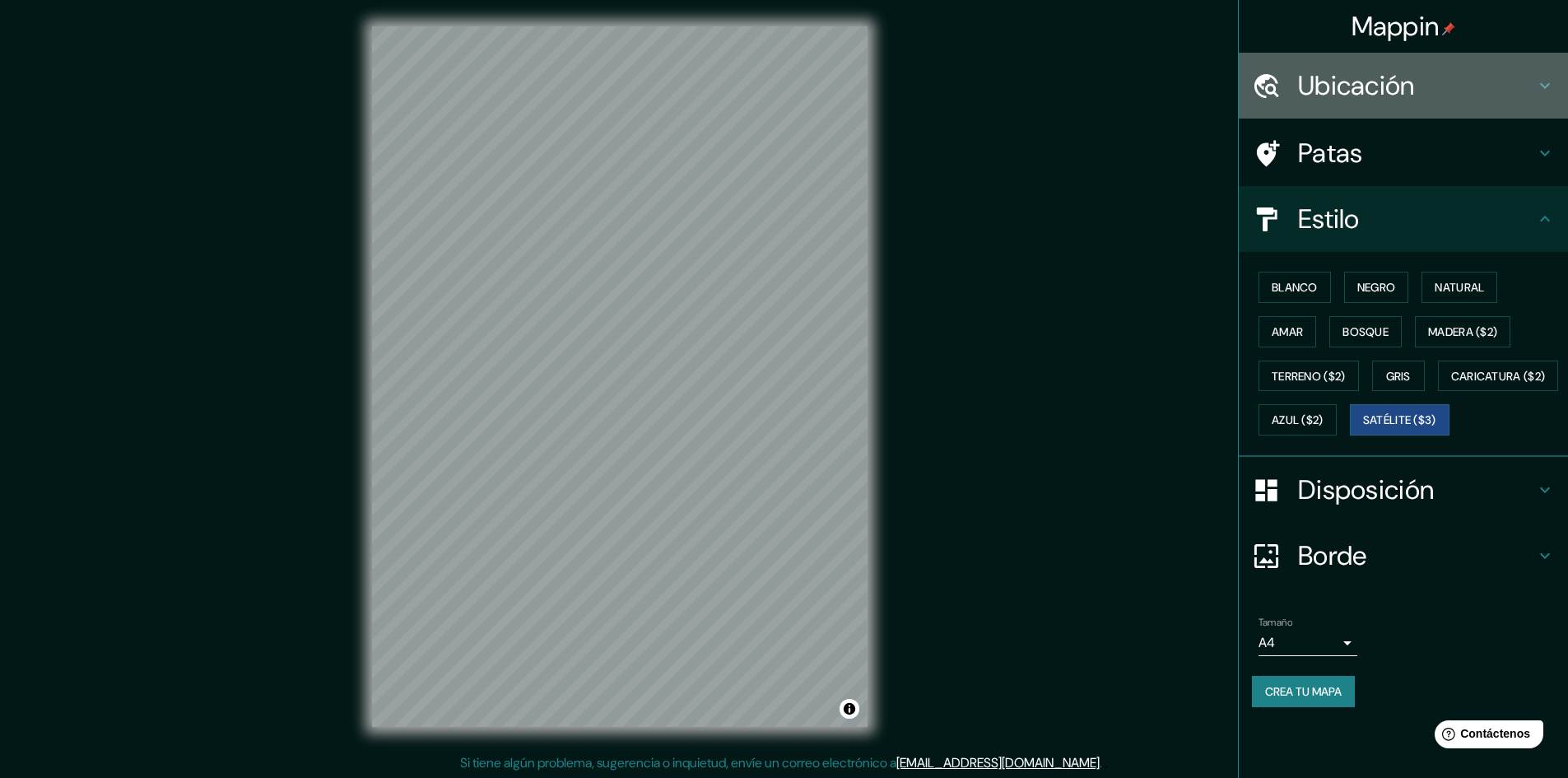
click at [1351, 78] on font "Ubicación" at bounding box center [1357, 85] width 117 height 35
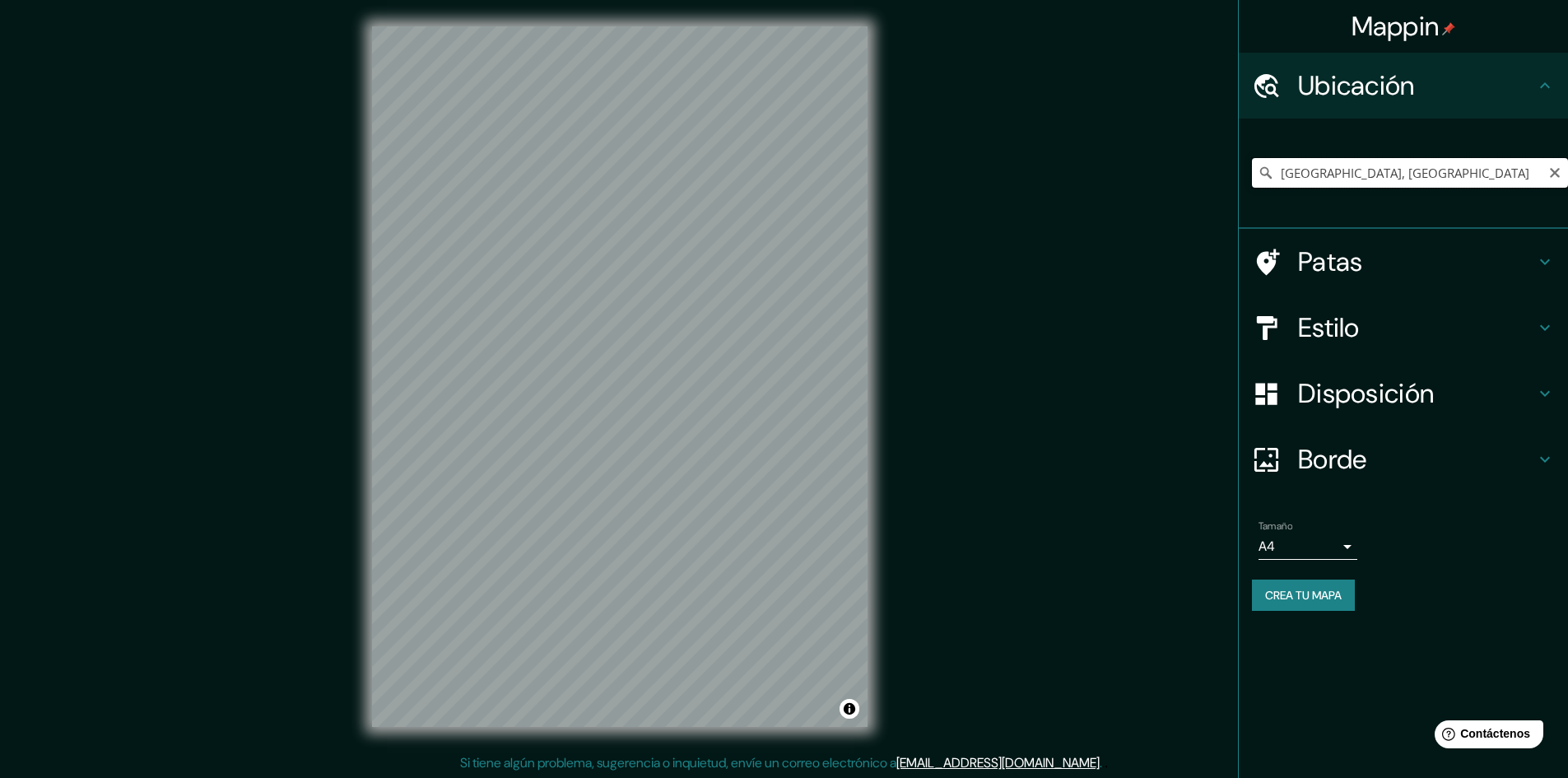
click at [1445, 164] on input "Ciudad de México, México" at bounding box center [1409, 172] width 316 height 30
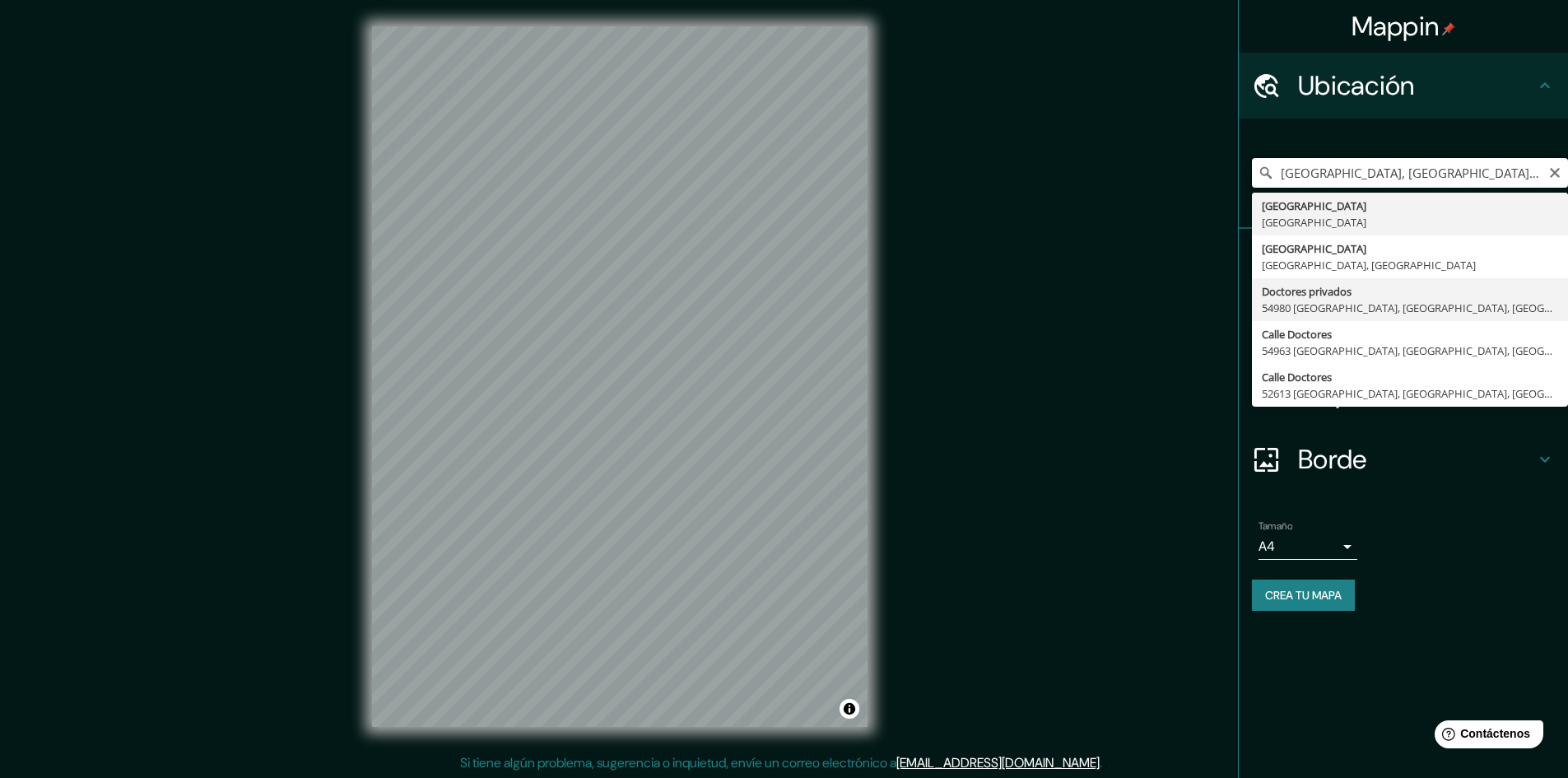
scroll to position [2, 0]
drag, startPoint x: 1540, startPoint y: 167, endPoint x: 1478, endPoint y: 168, distance: 62.0
click at [1478, 168] on input "Ciudad de México, México colonia doctores" at bounding box center [1409, 172] width 316 height 30
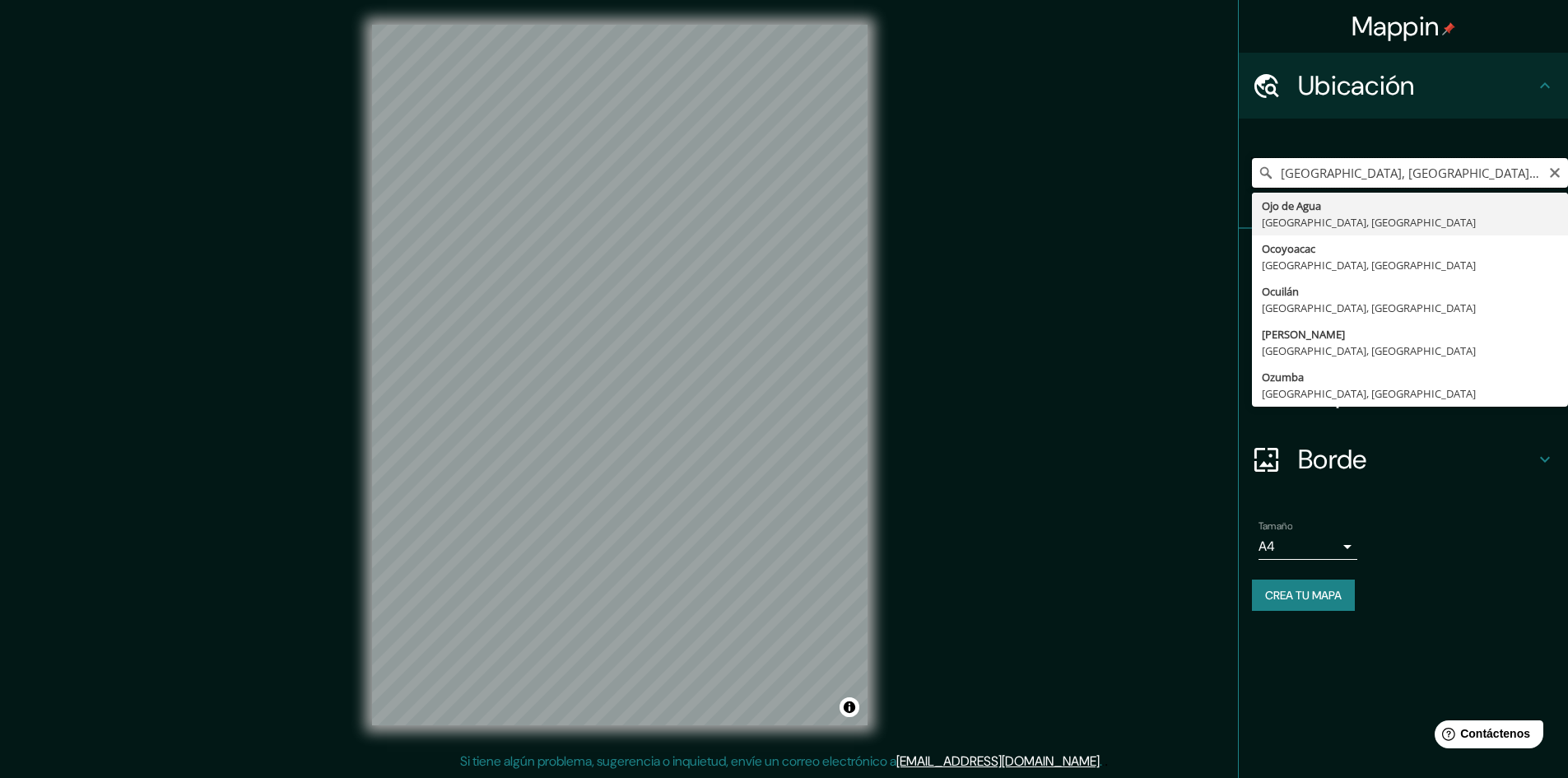
type input "Ciudad de México, México colonia obrera"
drag, startPoint x: 1519, startPoint y: 171, endPoint x: 1247, endPoint y: 192, distance: 272.8
click at [1269, 189] on div "Ciudad de México, México colonia obrera Ciudad de México México Calle Colonia 1…" at bounding box center [1409, 173] width 316 height 82
